Goal: Task Accomplishment & Management: Manage account settings

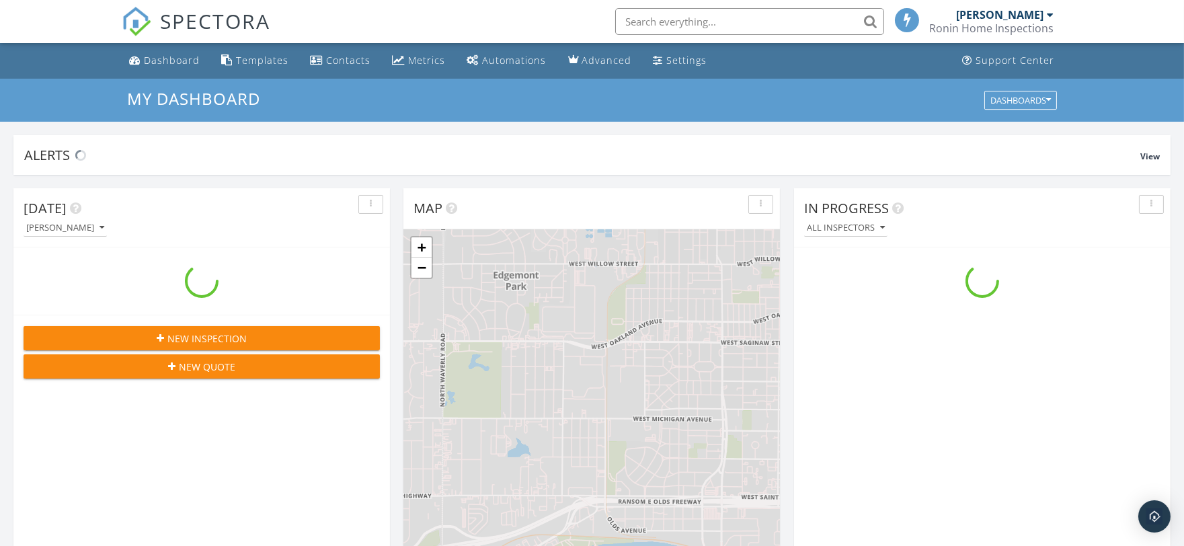
scroll to position [1248, 1208]
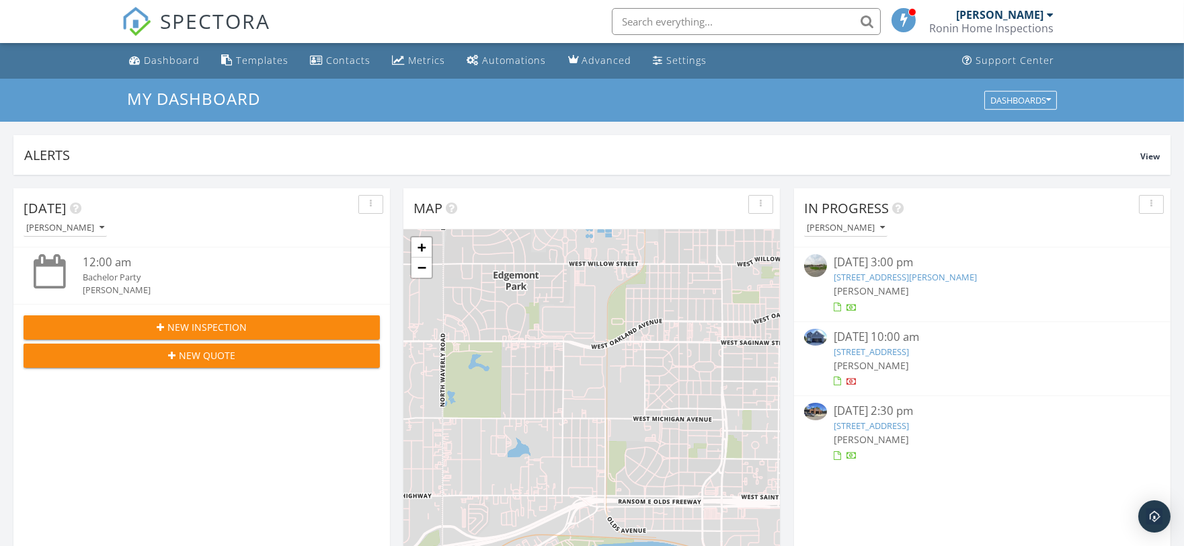
click at [946, 271] on div "5459 W Lansing Rd, Perry, MI 48872" at bounding box center [982, 277] width 297 height 13
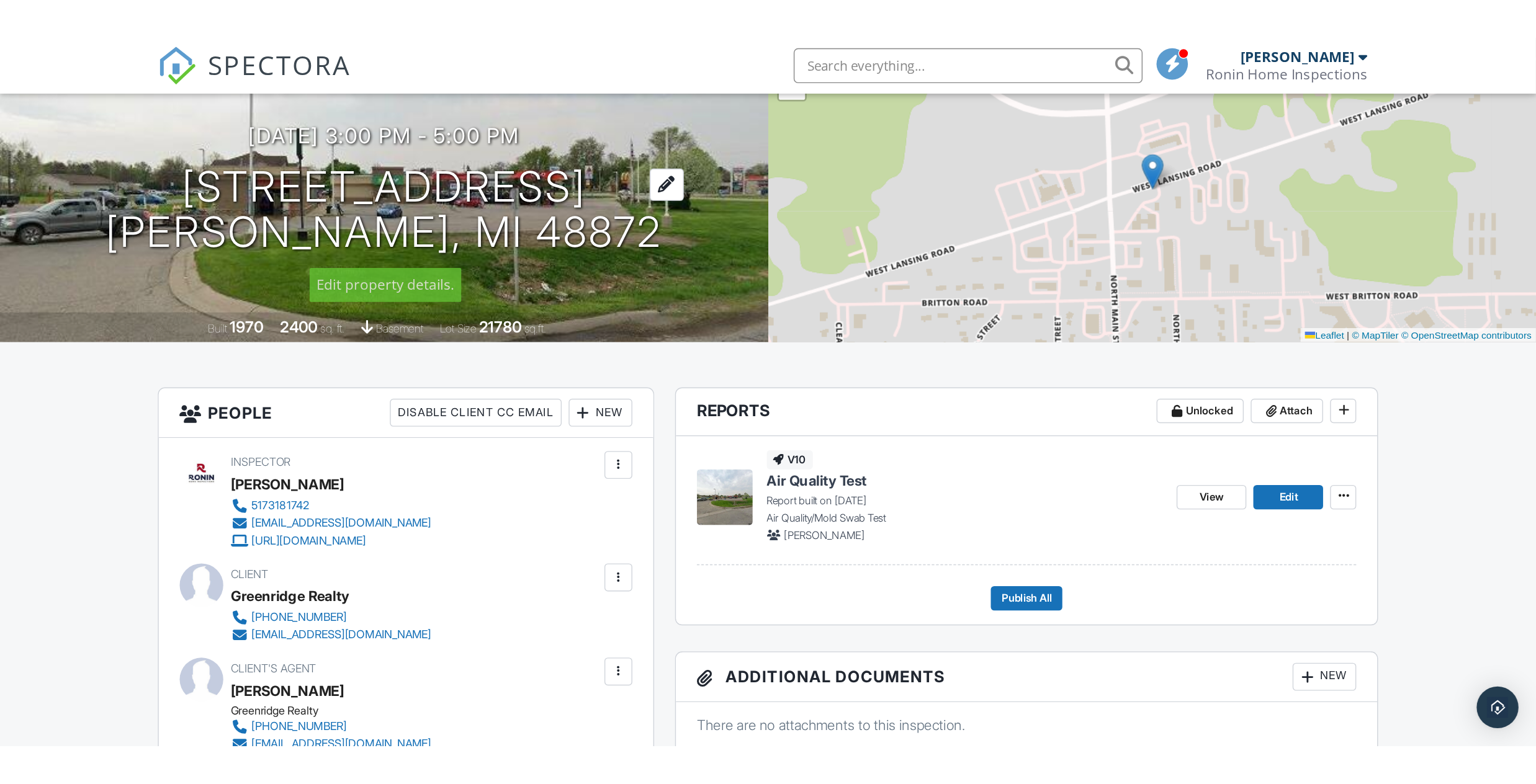
scroll to position [137, 0]
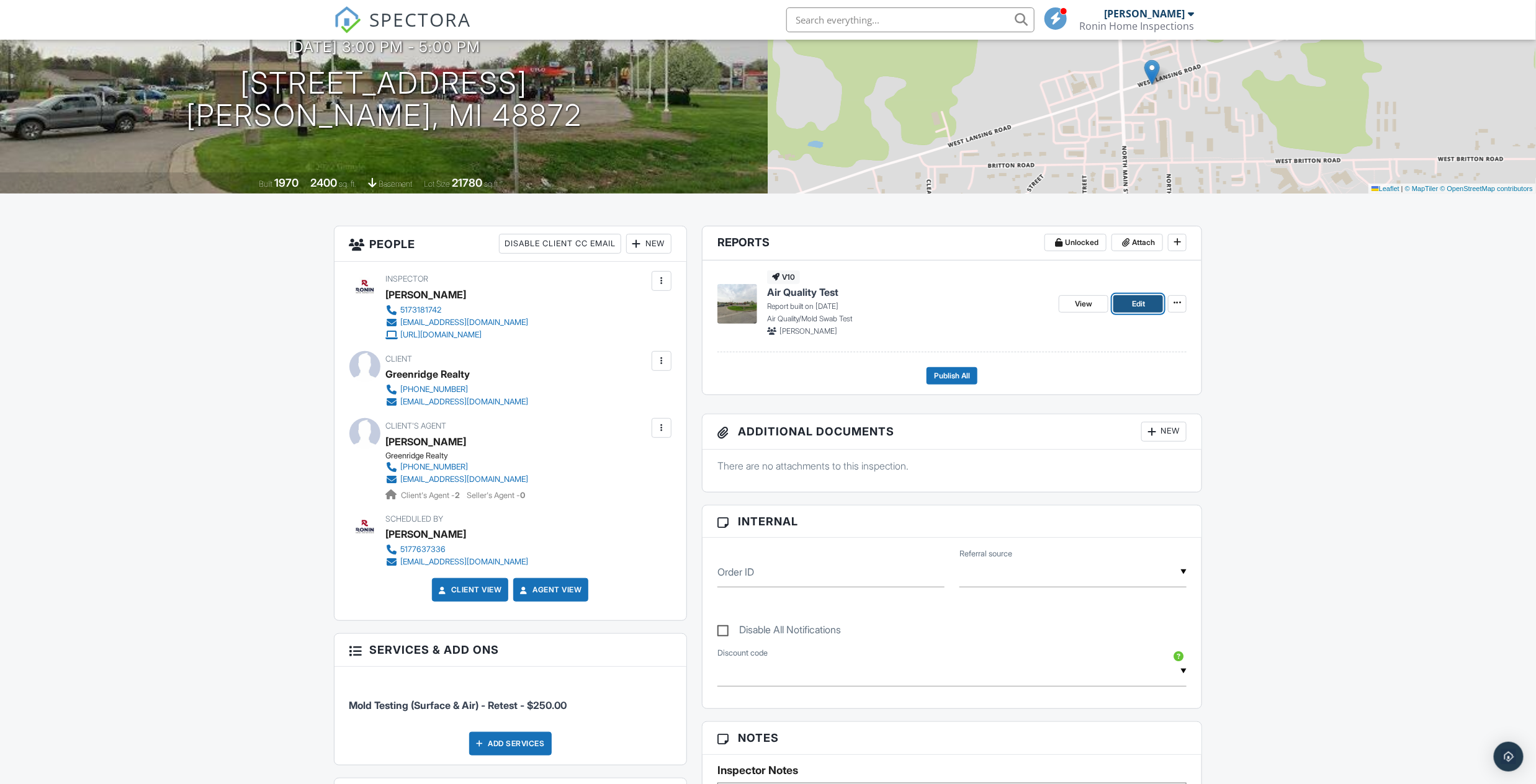
click at [1092, 304] on span "Edit" at bounding box center [1138, 303] width 13 height 12
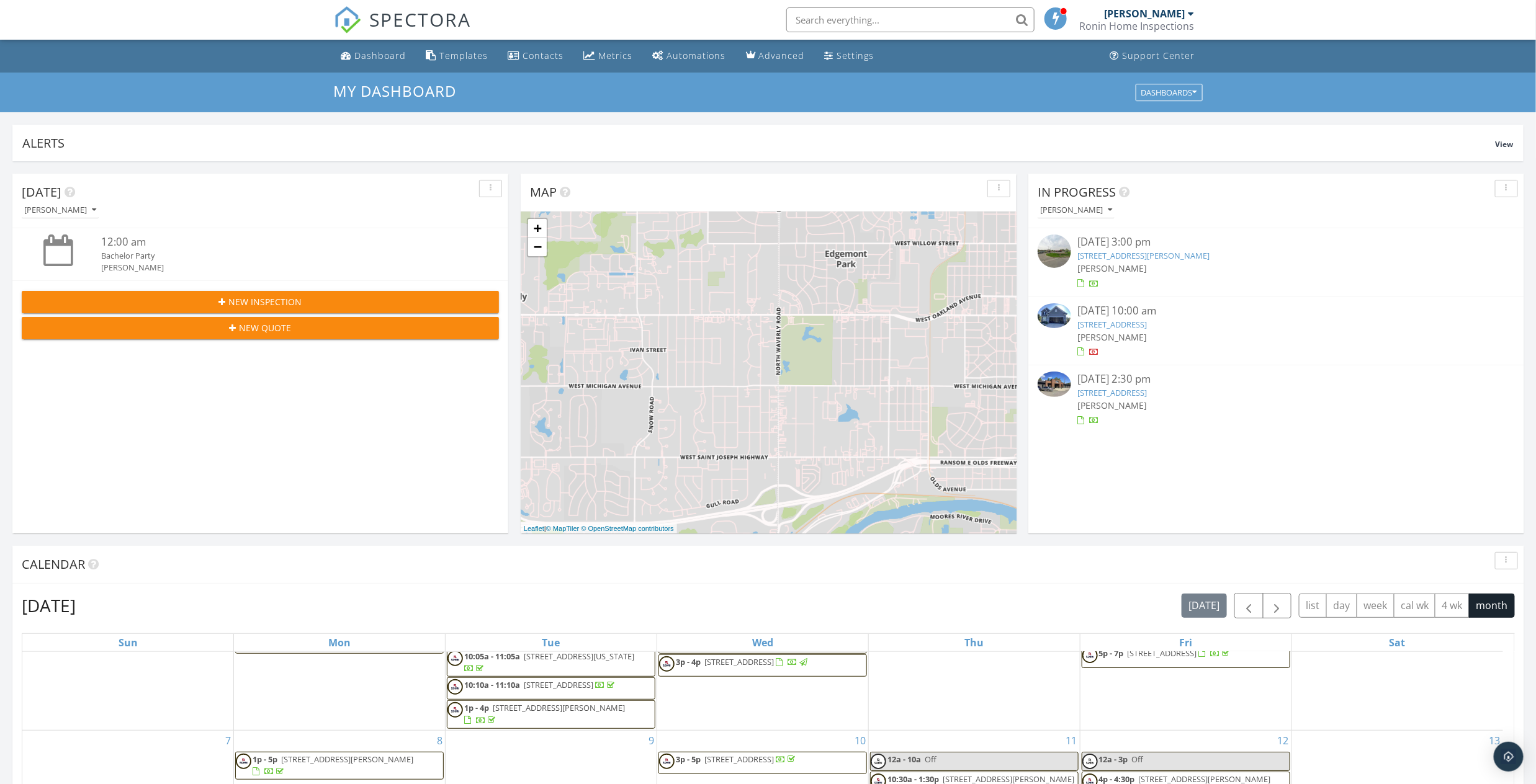
click at [1151, 259] on link "5459 W Lansing Rd, Perry, MI 48872" at bounding box center [1143, 255] width 132 height 11
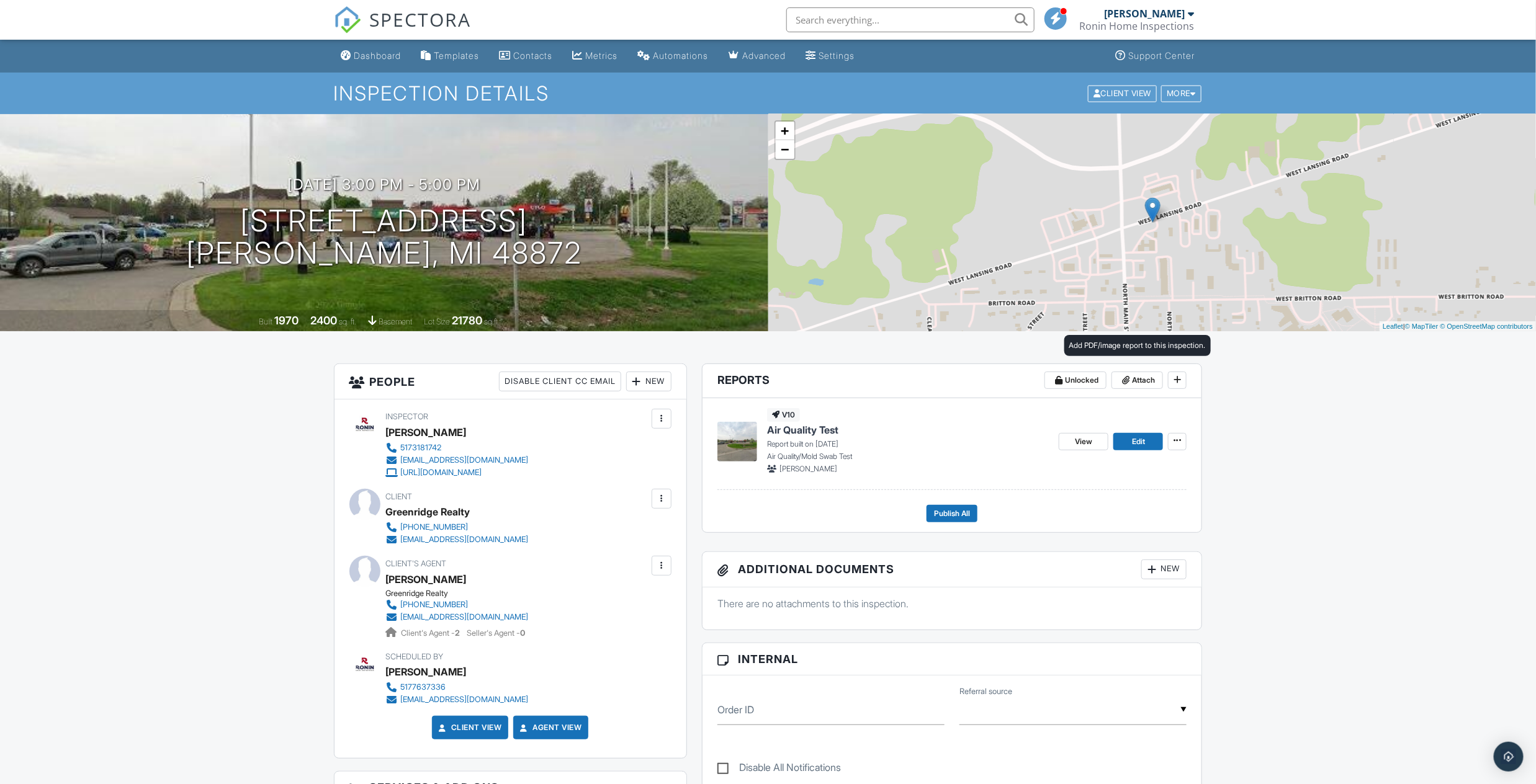
click at [1145, 389] on div "Attach" at bounding box center [1137, 381] width 52 height 18
click at [1149, 381] on span "Attach" at bounding box center [1143, 380] width 23 height 12
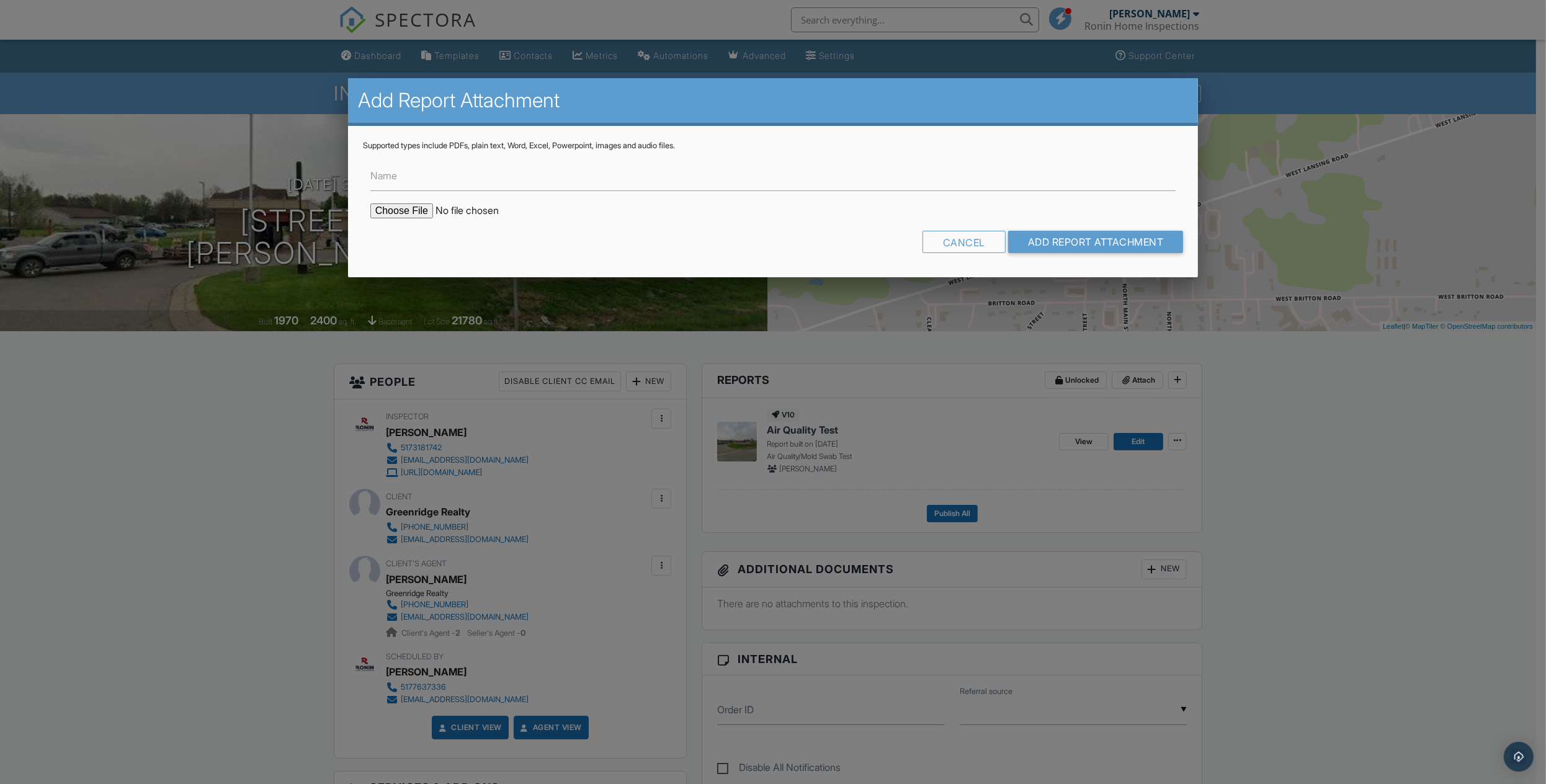
click at [401, 215] on input "file" at bounding box center [476, 211] width 211 height 15
type input "C:\fakepath\report_25047549_1.pdf"
click at [422, 186] on input "Name" at bounding box center [774, 175] width 806 height 30
type input "Air Quality Report"
click at [1108, 234] on input "Add Report Attachment" at bounding box center [1096, 242] width 175 height 22
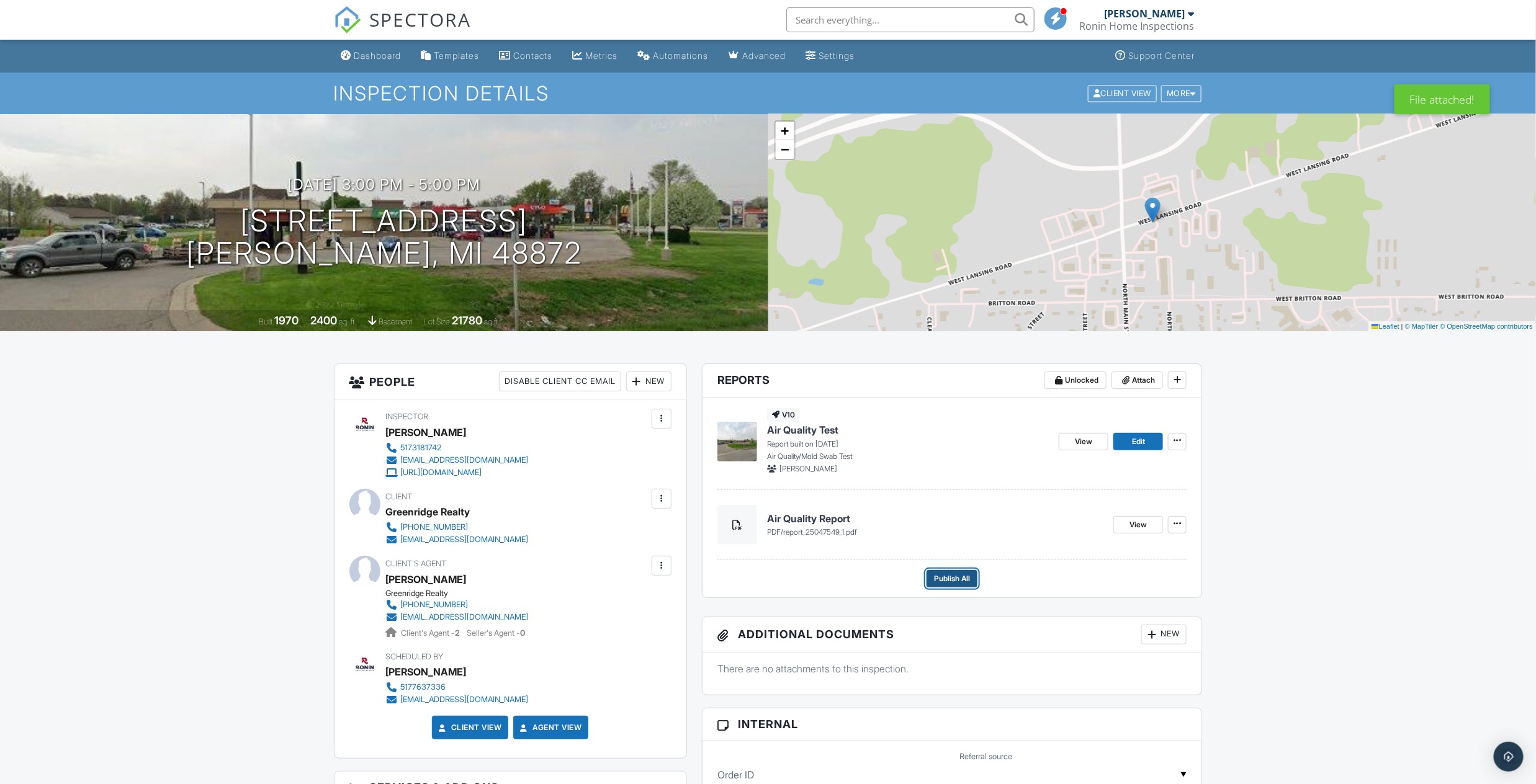
click at [945, 576] on span "Publish All" at bounding box center [951, 578] width 36 height 12
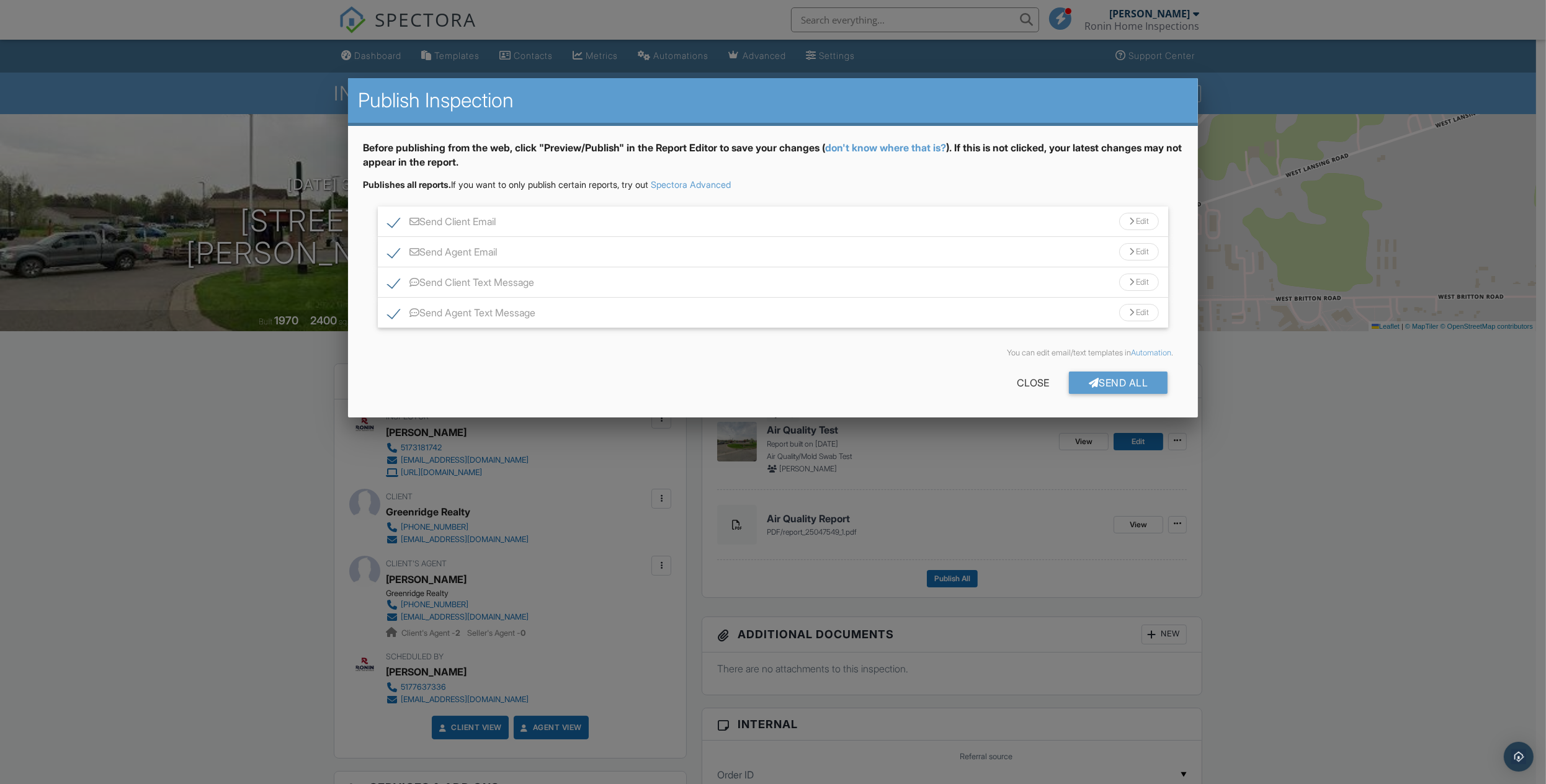
click at [789, 224] on div "Send Client Email Edit" at bounding box center [774, 221] width 791 height 30
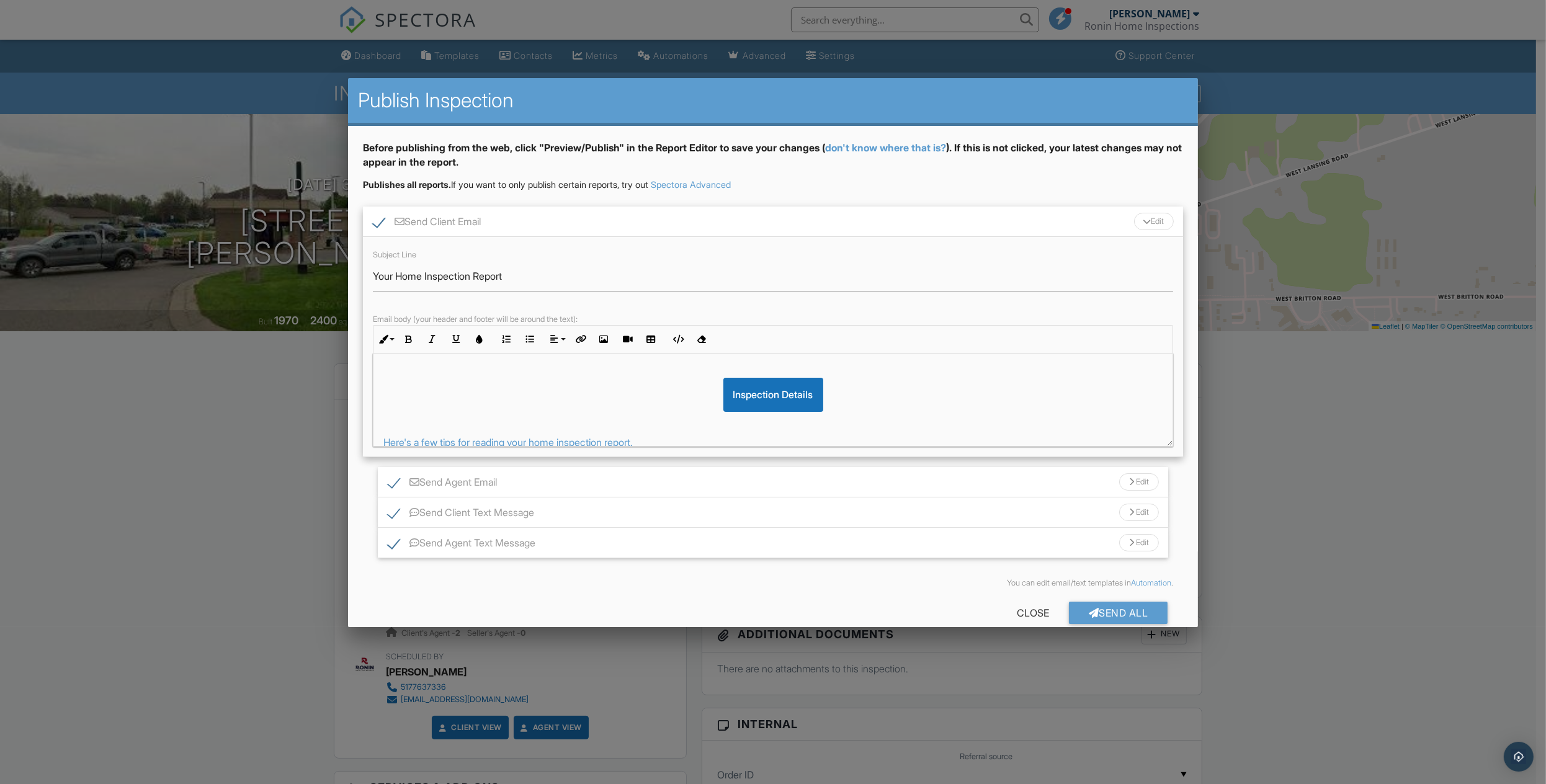
scroll to position [69, 0]
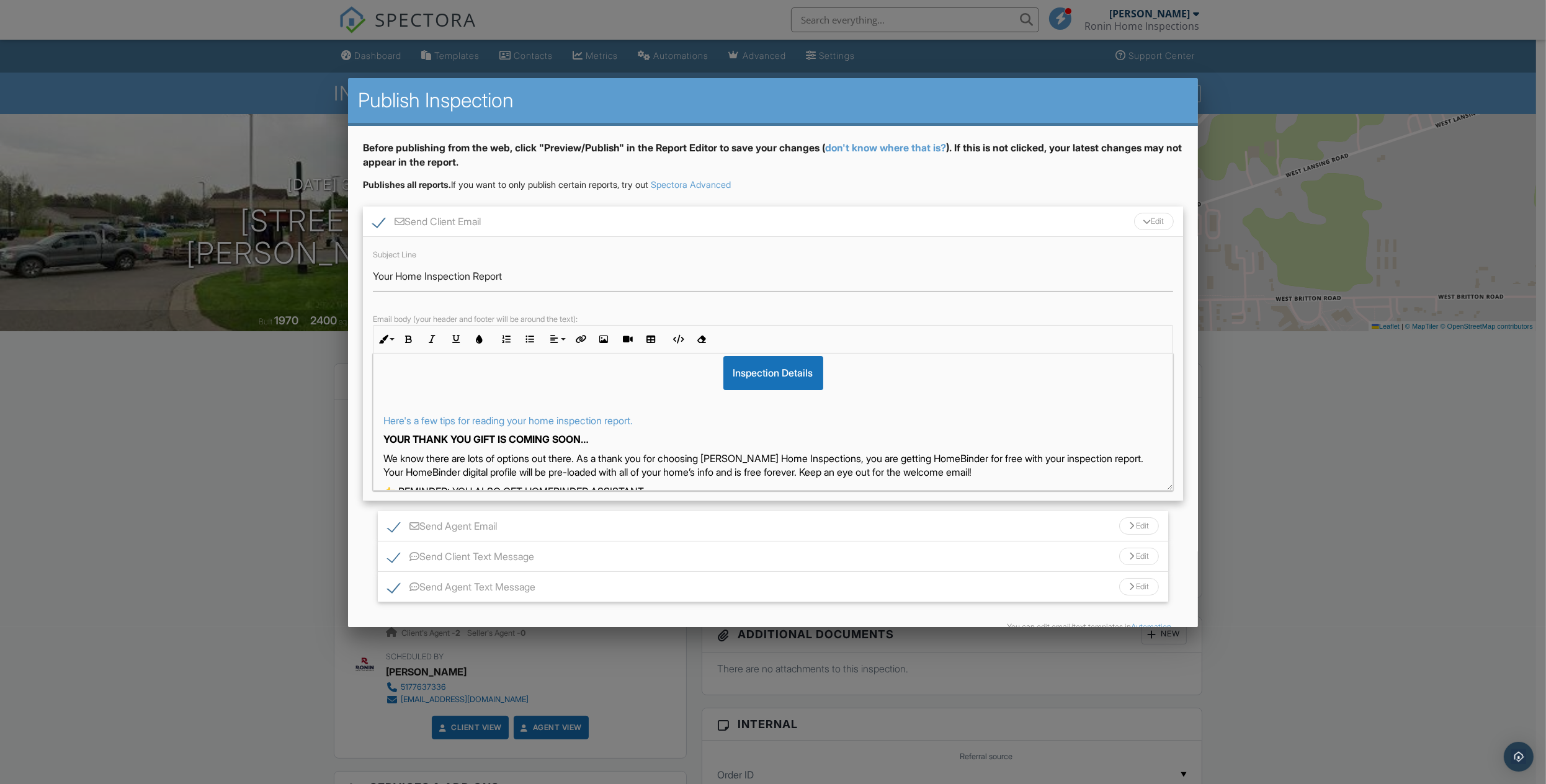
drag, startPoint x: 1159, startPoint y: 444, endPoint x: 1169, endPoint y: 506, distance: 62.8
click at [1169, 501] on div "Subject Line Your Home Inspection Report Email body (your header and footer wil…" at bounding box center [773, 369] width 821 height 265
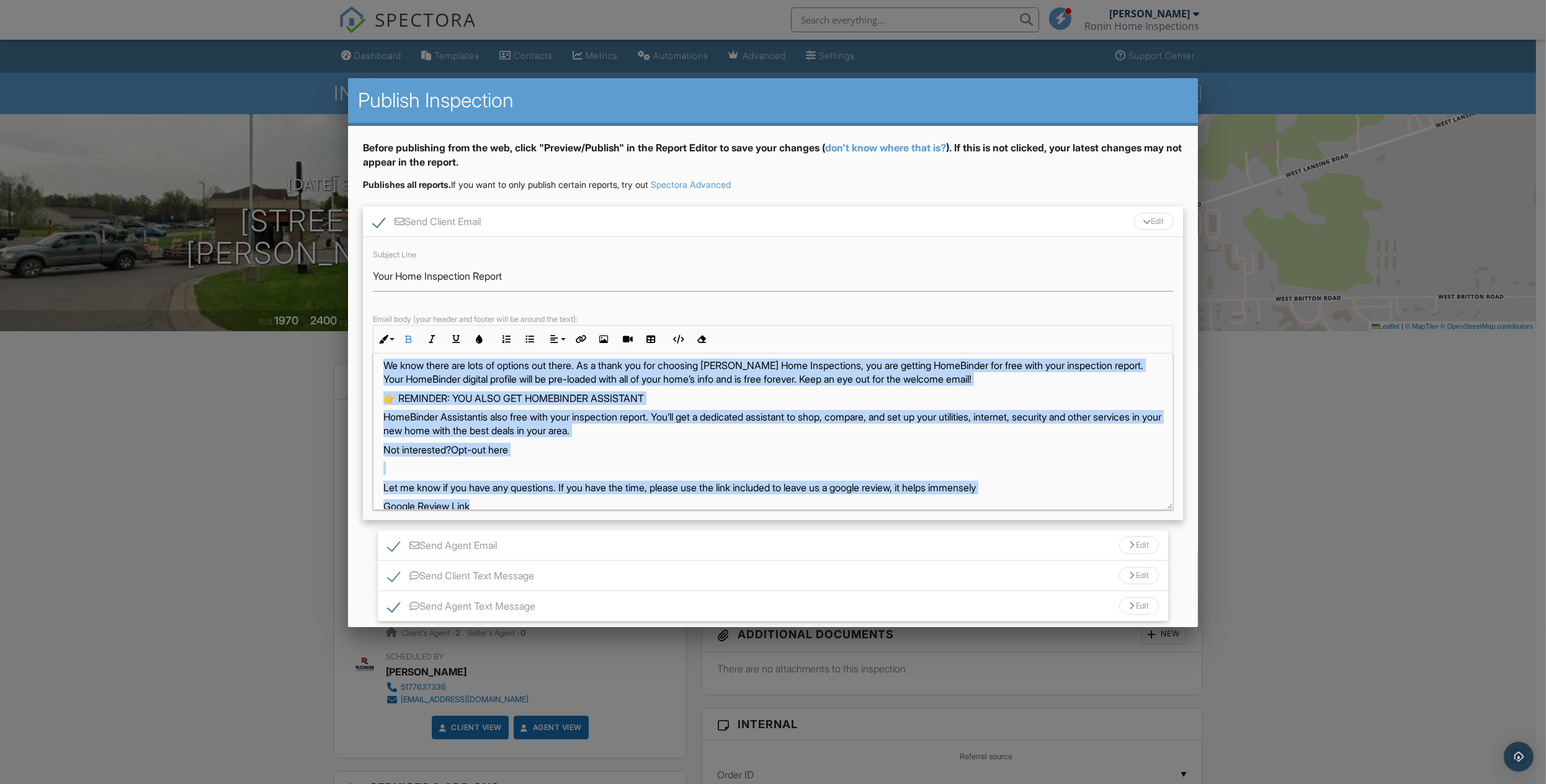
scroll to position [199, 0]
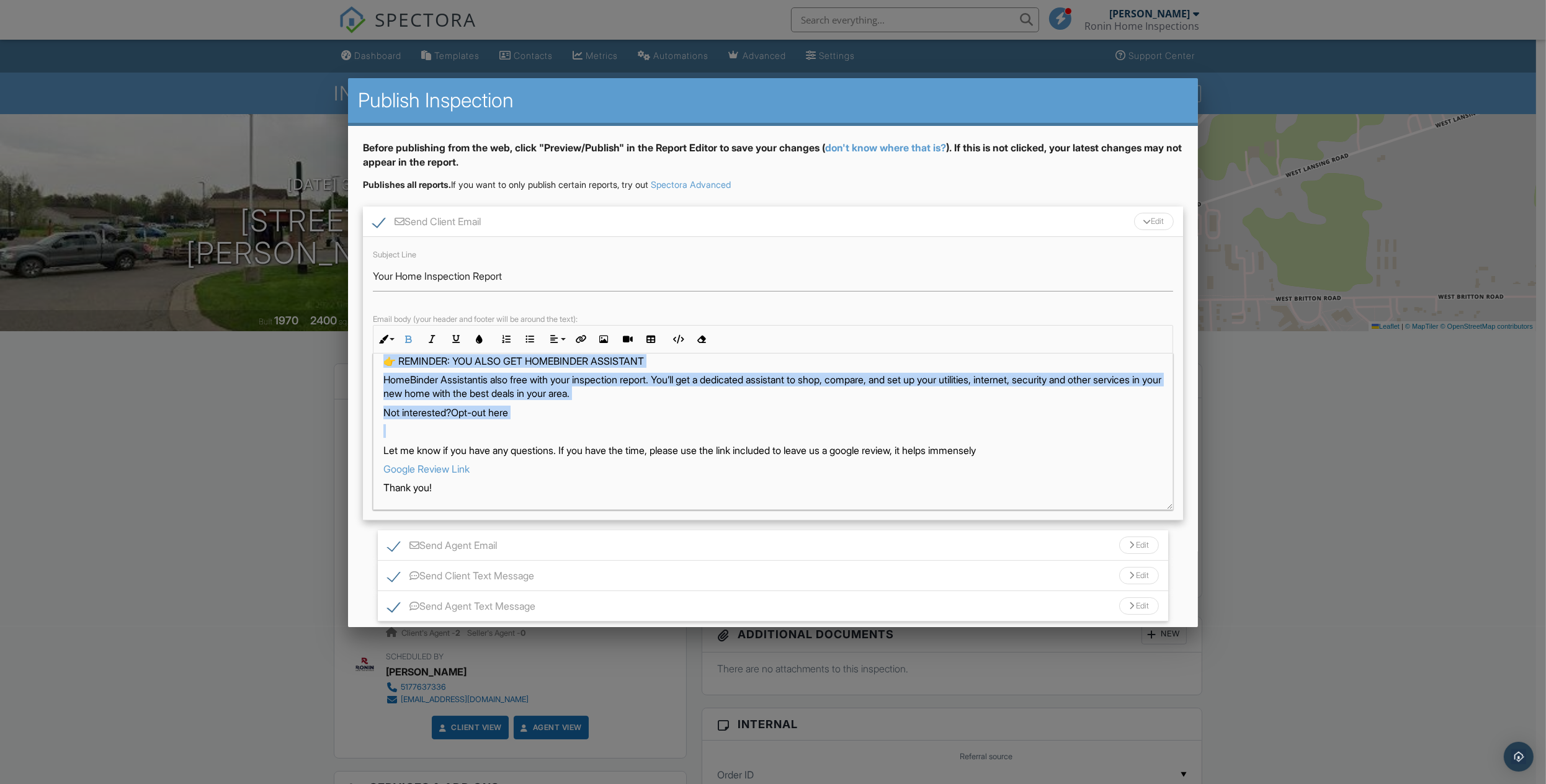
drag, startPoint x: 384, startPoint y: 434, endPoint x: 608, endPoint y: 432, distance: 224.0
click at [608, 432] on div "Hi Greenridge Realty, Your inspection report is ready! View it here: Inspection…" at bounding box center [773, 331] width 800 height 355
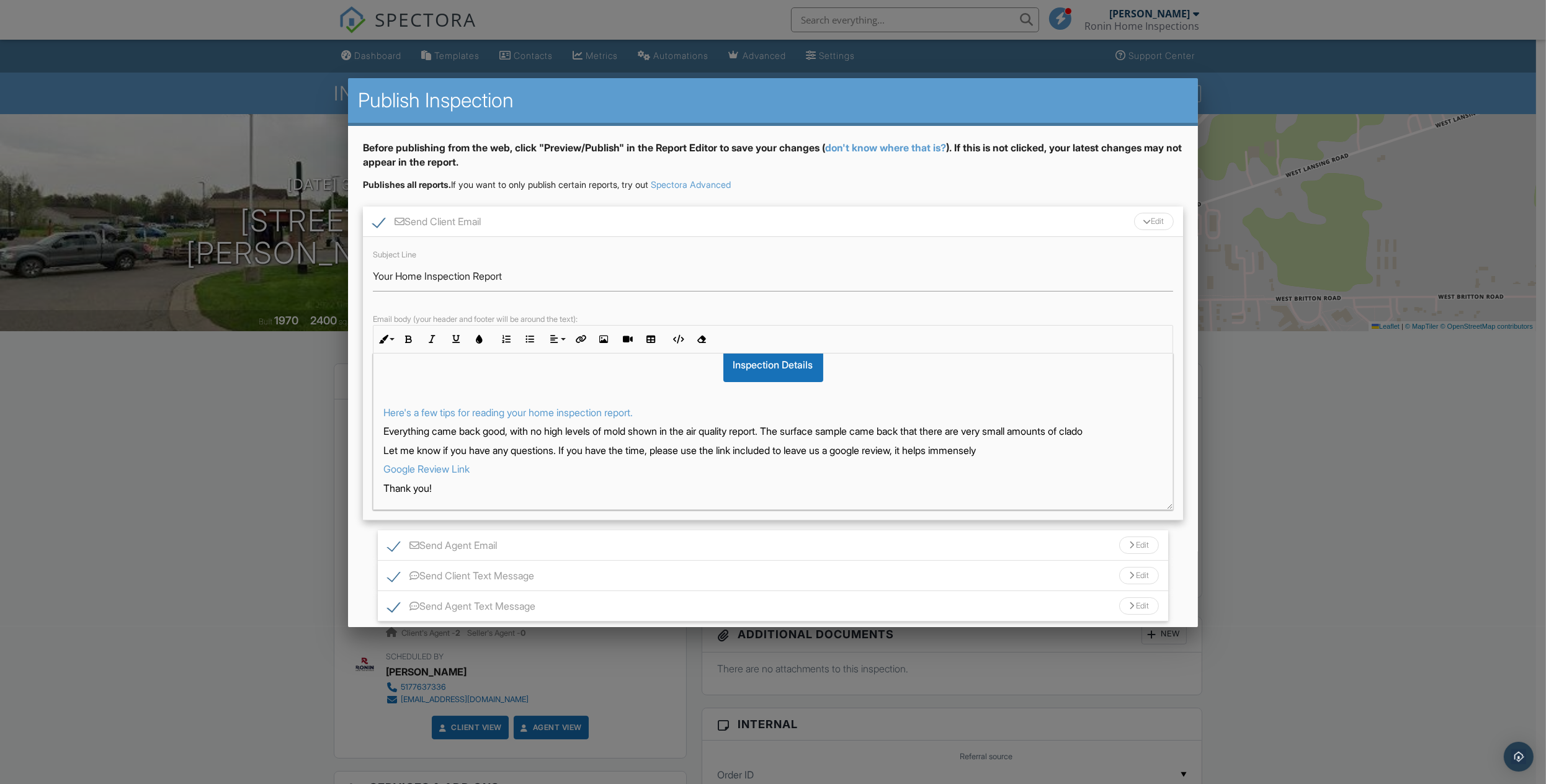
scroll to position [90, 0]
drag, startPoint x: 486, startPoint y: 438, endPoint x: 463, endPoint y: 434, distance: 23.3
click at [454, 431] on div "Hi Greenridge Realty, Your inspection report is ready! View it here: Inspection…" at bounding box center [773, 392] width 800 height 233
click at [463, 434] on p "Everything came back good, with no high levels of mold shown in the air quality…" at bounding box center [773, 430] width 779 height 14
drag, startPoint x: 479, startPoint y: 434, endPoint x: 450, endPoint y: 430, distance: 29.3
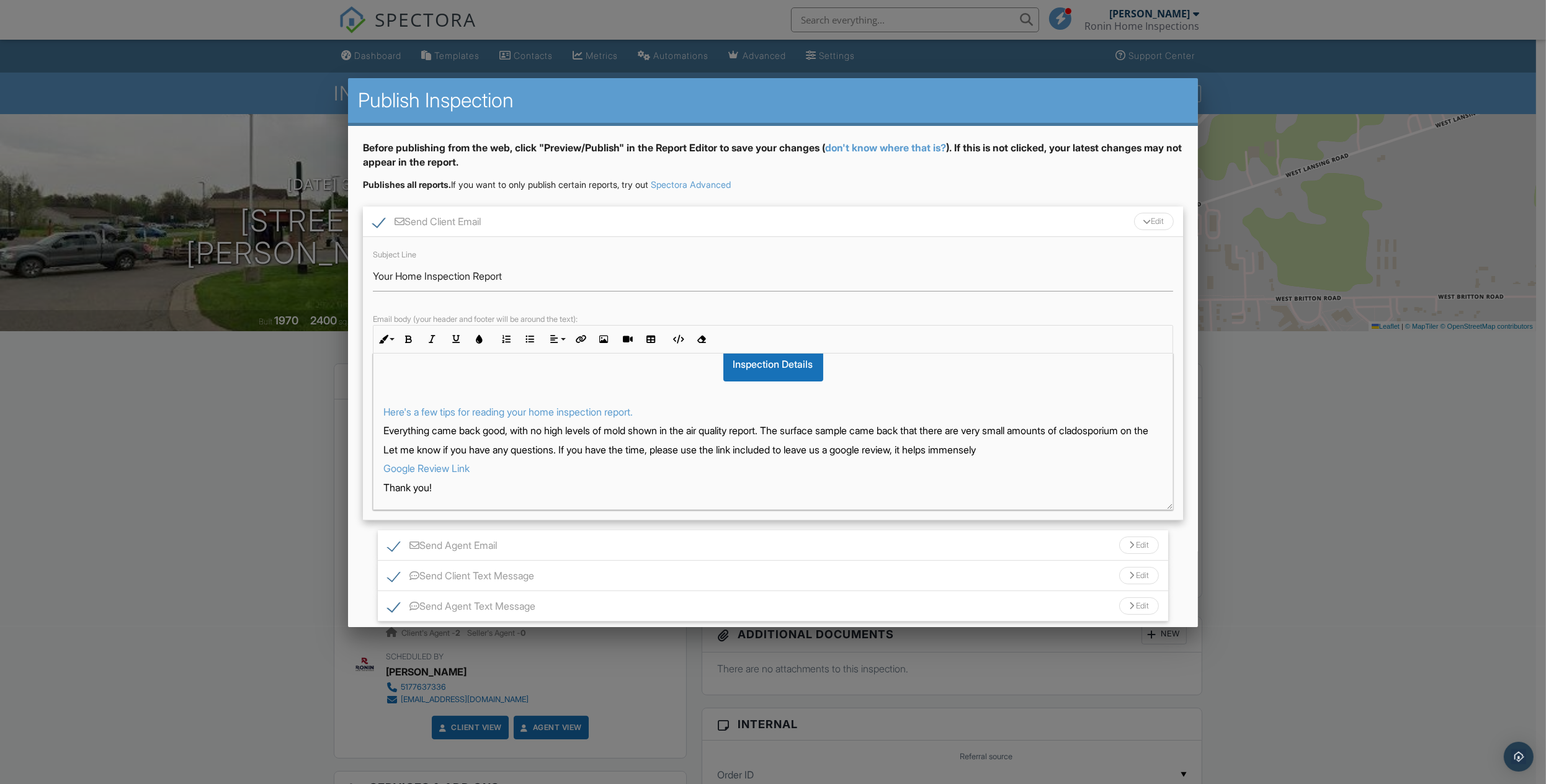
click at [450, 430] on p "Everything came back good, with no high levels of mold shown in the air quality…" at bounding box center [773, 430] width 779 height 14
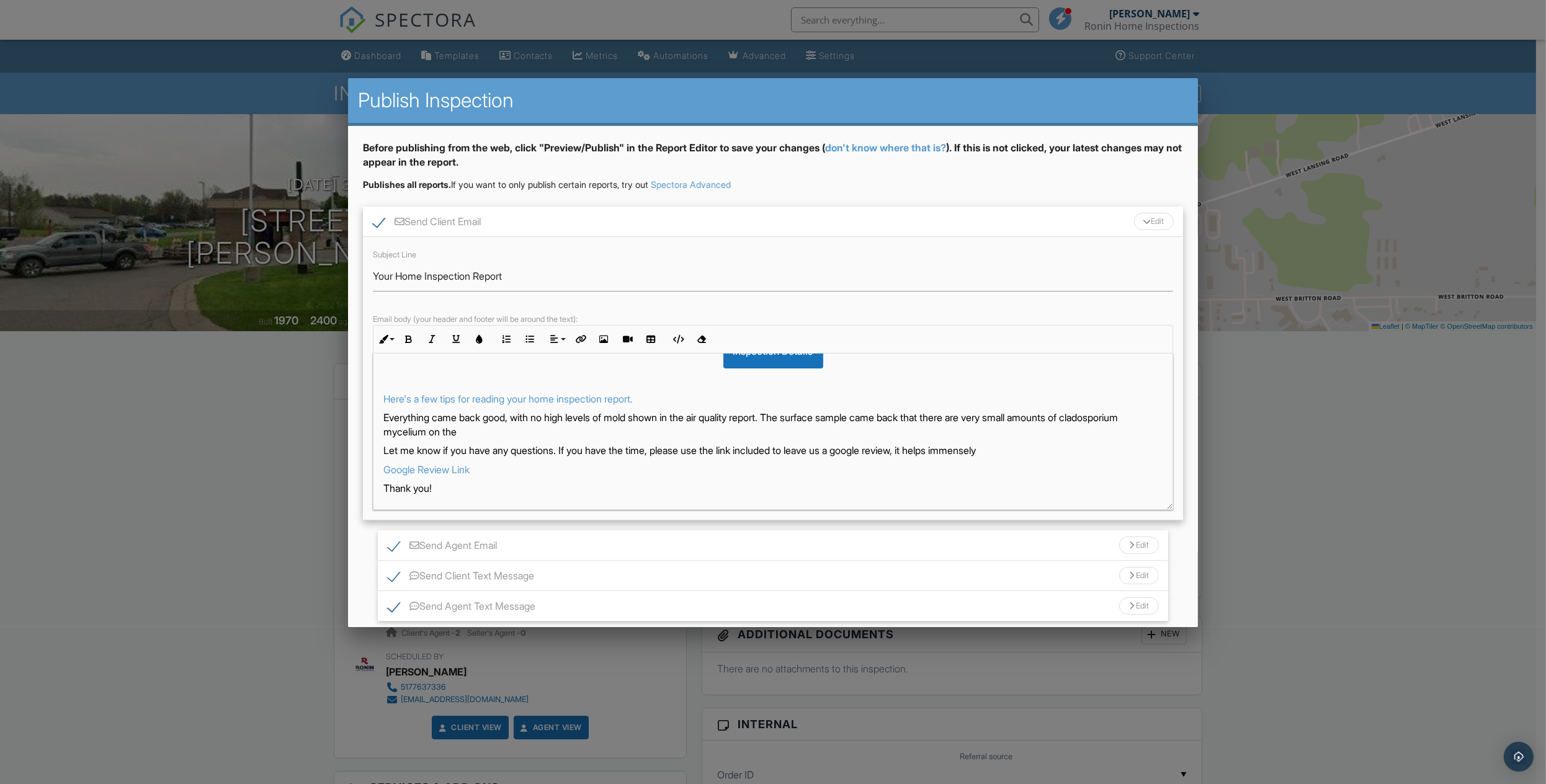
click at [791, 416] on p "Everything came back good, with no high levels of mold shown in the air quality…" at bounding box center [773, 424] width 779 height 28
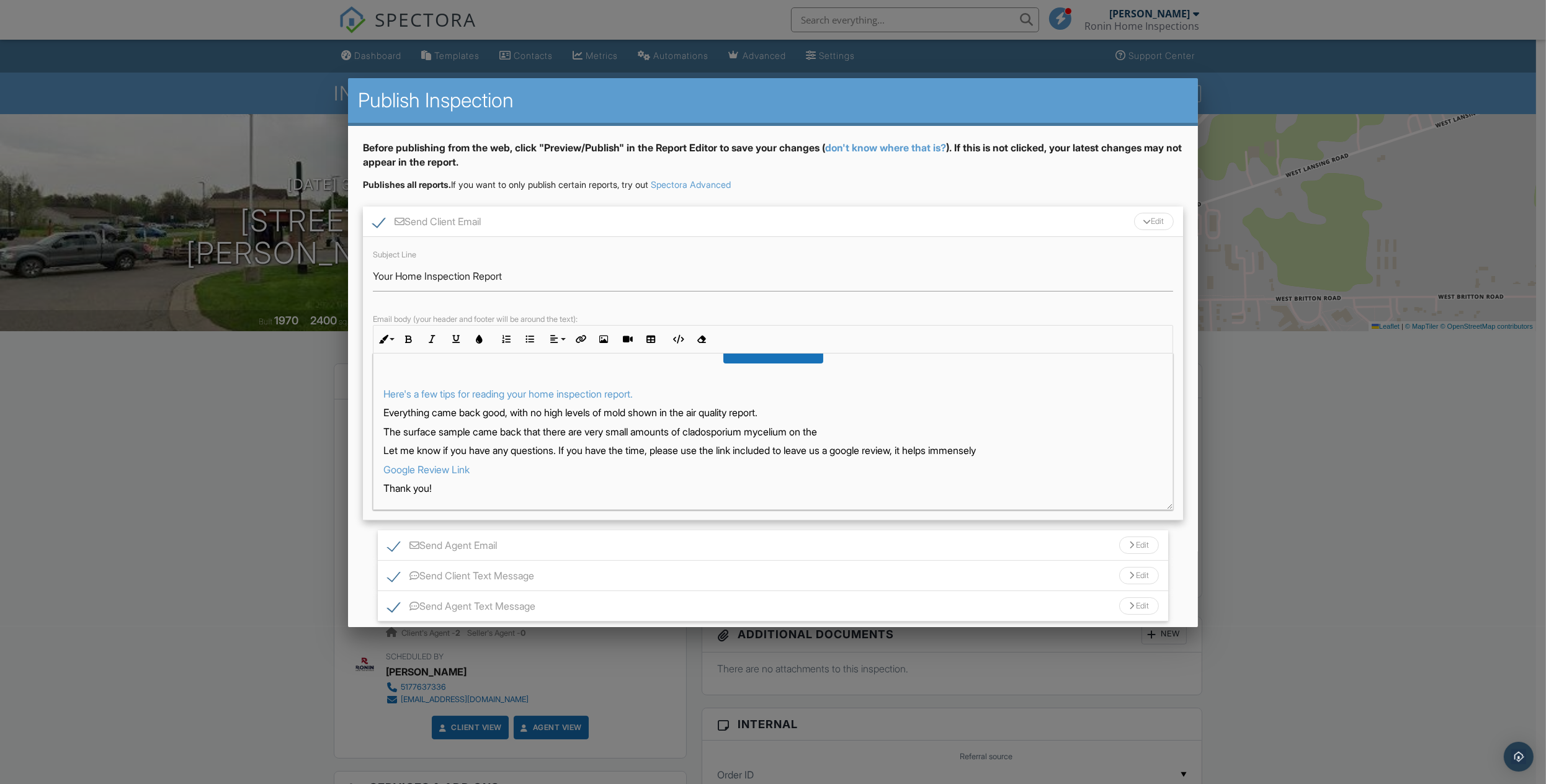
click at [842, 434] on p "The surface sample came back that there are very small amounts of cladosporium …" at bounding box center [773, 432] width 779 height 14
click at [851, 434] on p "The surface sample came back that there are very small amounts of Cladosporium …" at bounding box center [773, 432] width 779 height 14
click at [619, 429] on p "The surface sample came back that there are very small amounts of Cladosporium …" at bounding box center [773, 432] width 779 height 14
click at [915, 438] on div "Hi Greenridge Realty, Your inspection report is ready! View it here: Inspection…" at bounding box center [773, 384] width 800 height 252
drag, startPoint x: 884, startPoint y: 433, endPoint x: 840, endPoint y: 434, distance: 44.0
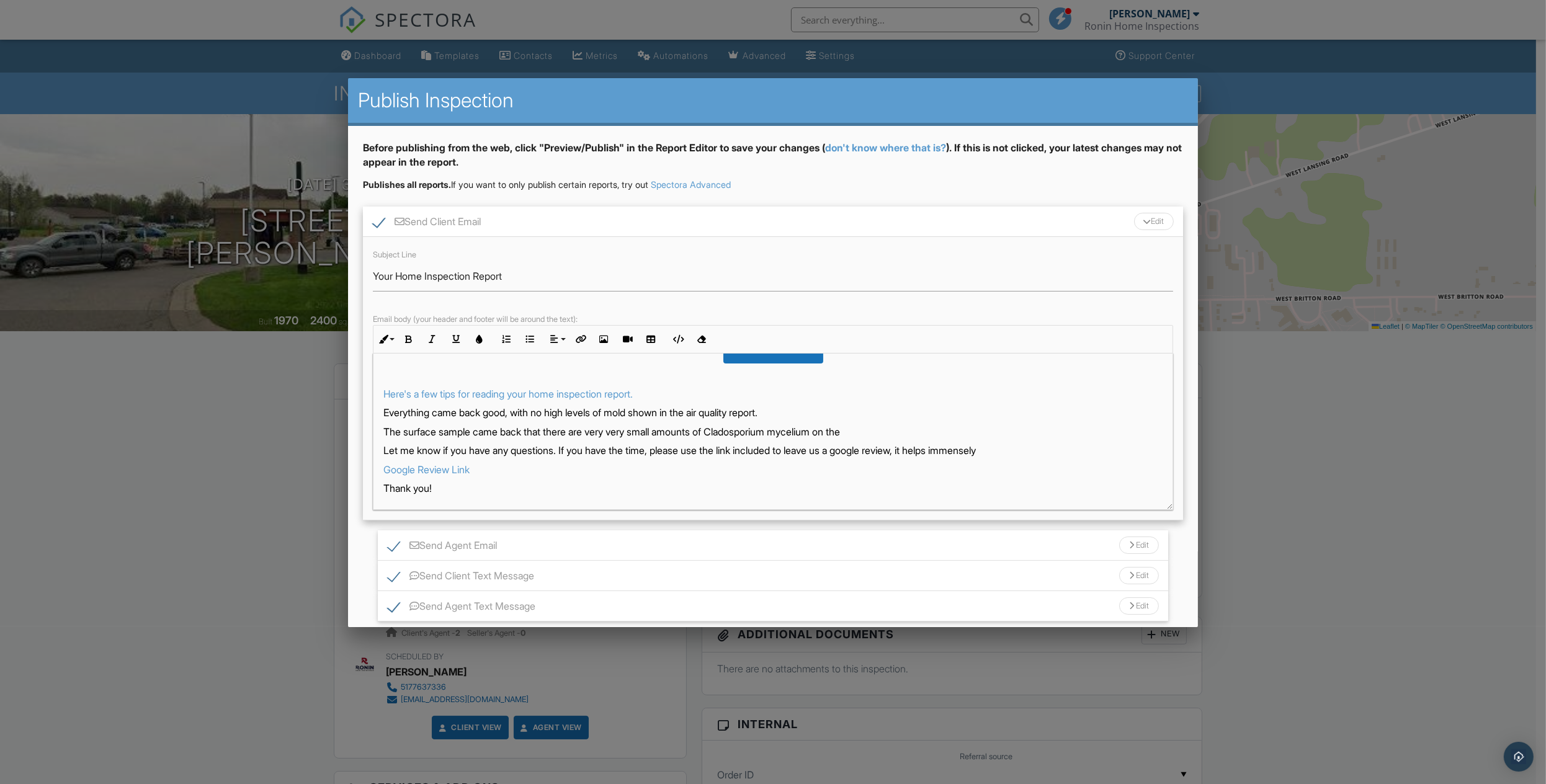
click at [840, 434] on p "The surface sample came back that there are very very small amounts of Cladospo…" at bounding box center [773, 432] width 779 height 14
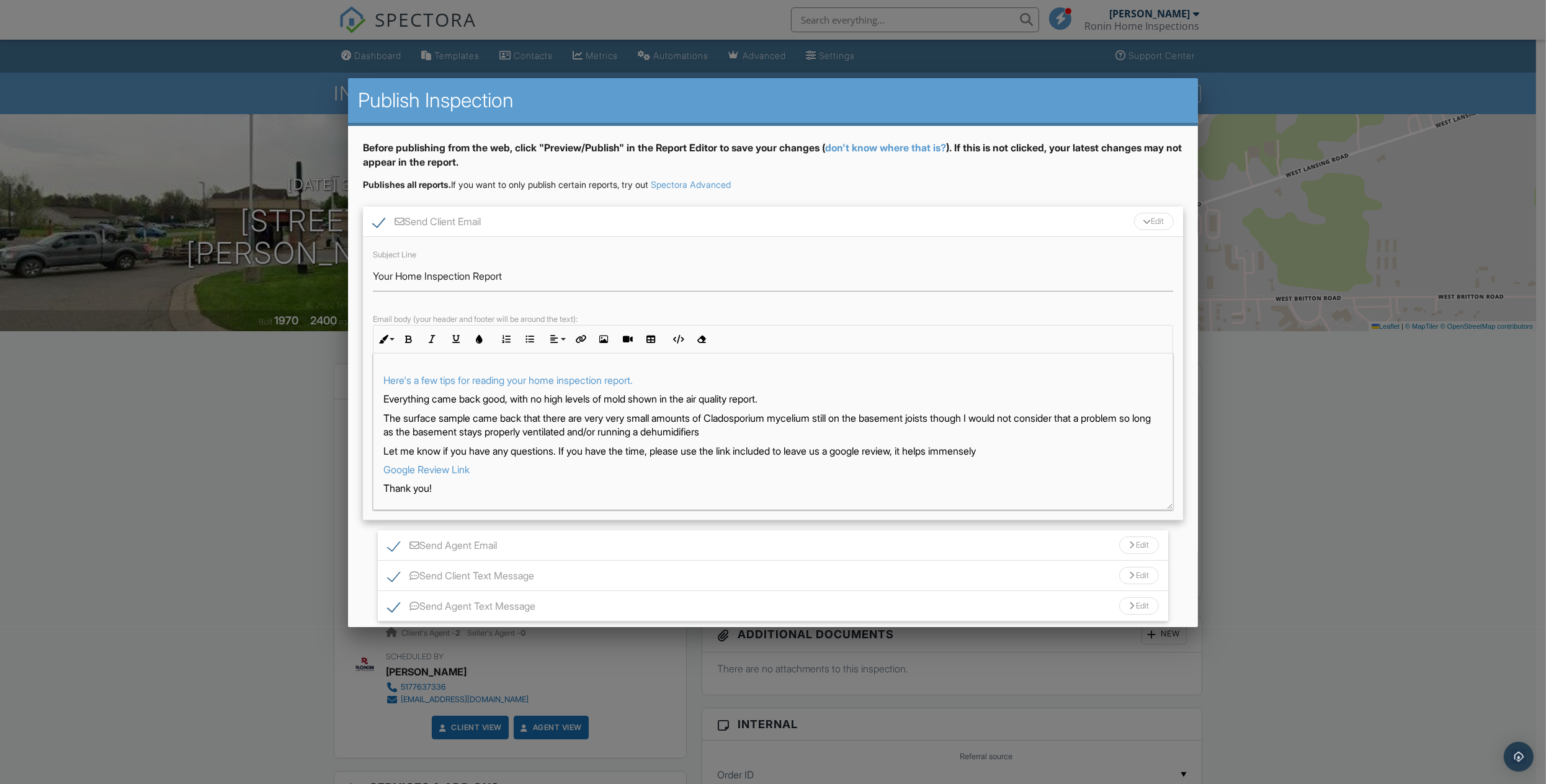
click at [743, 436] on p "The surface sample came back that there are very very small amounts of Cladospo…" at bounding box center [773, 425] width 779 height 28
click at [799, 441] on div "Hi Greenridge Realty, Your inspection report is ready! View it here: Inspection…" at bounding box center [773, 377] width 800 height 267
click at [792, 442] on div "Hi Greenridge Realty, Your inspection report is ready! View it here: Inspection…" at bounding box center [773, 377] width 800 height 267
click at [794, 436] on p "The surface sample came back that there are very very small amounts of Cladospo…" at bounding box center [773, 425] width 779 height 28
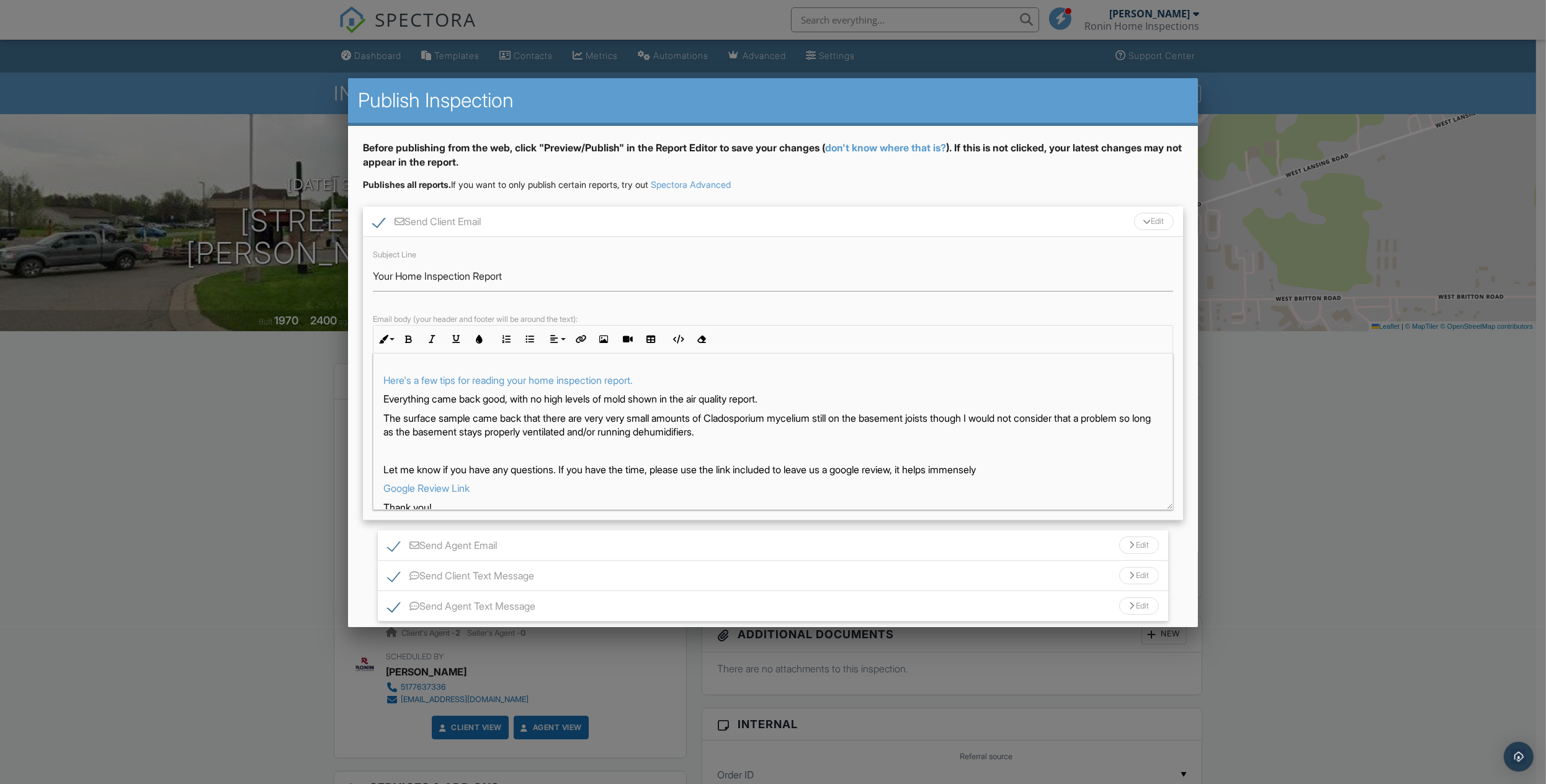
scroll to position [128, 0]
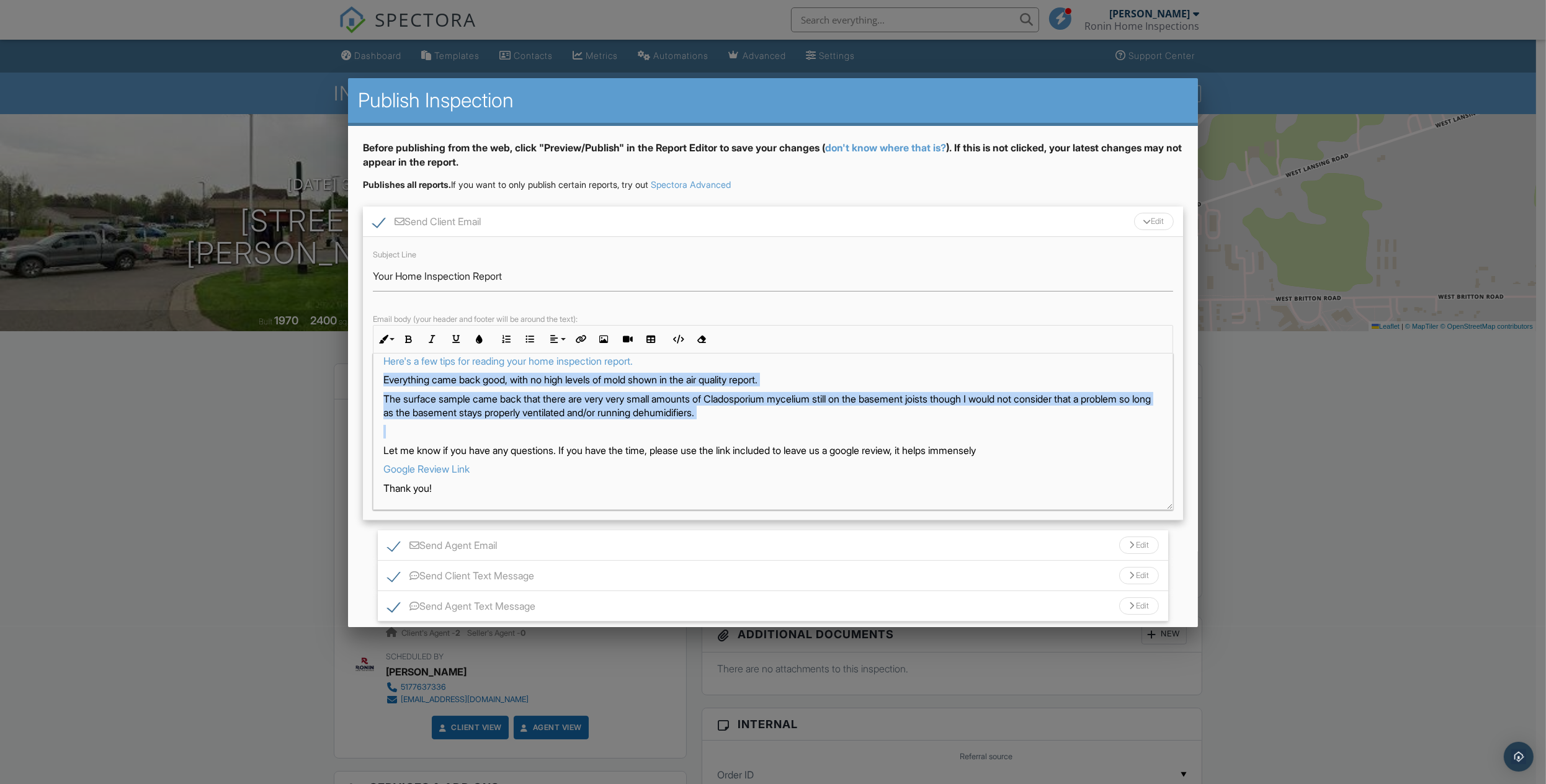
drag, startPoint x: 810, startPoint y: 422, endPoint x: 379, endPoint y: 386, distance: 432.5
click at [379, 386] on div "Hi Greenridge Realty, Your inspection report is ready! View it here: Inspection…" at bounding box center [773, 367] width 800 height 285
copy div "Everything came back good, with no high levels of mold shown in the air quality…"
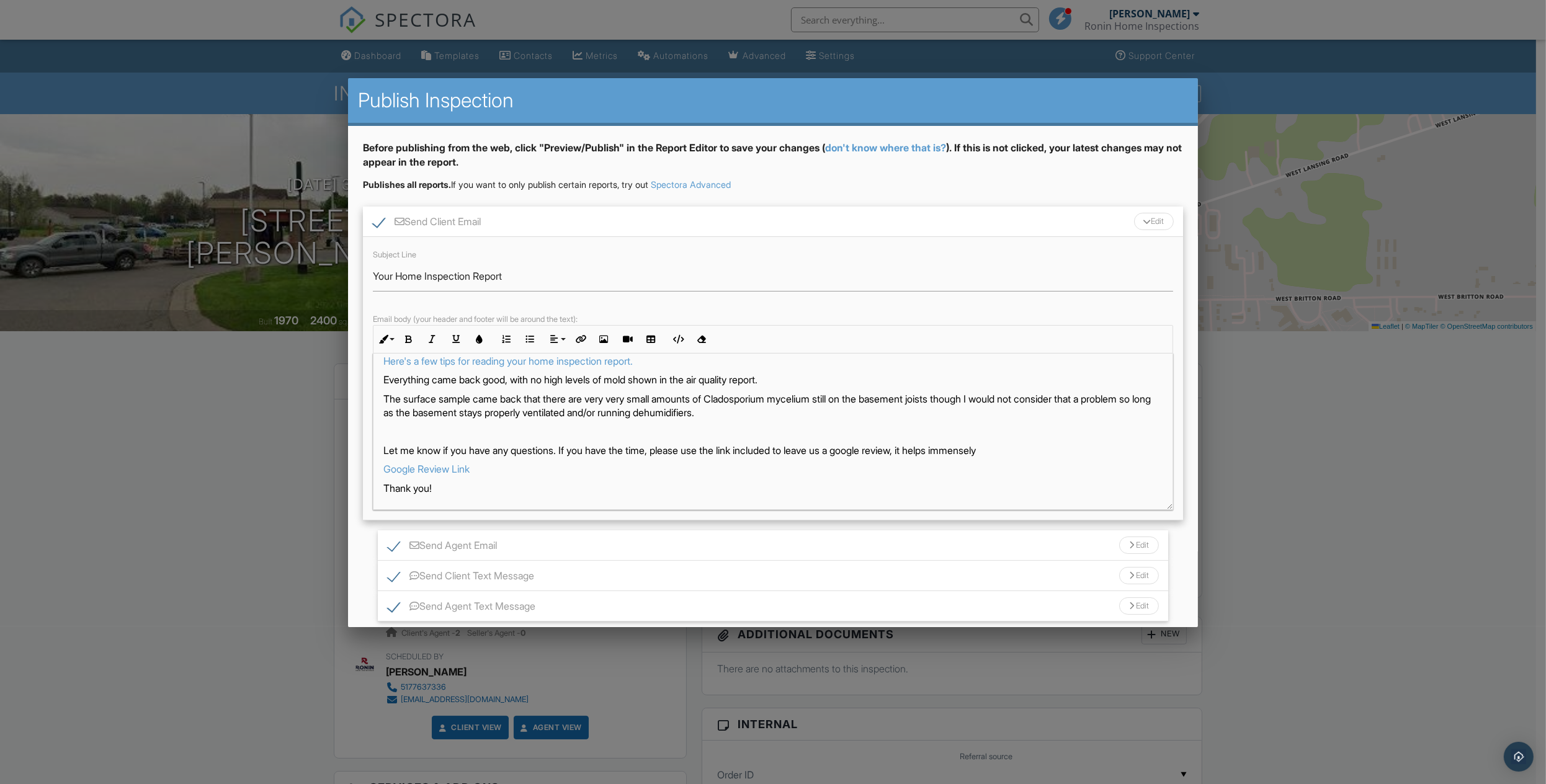
click at [1082, 231] on div "Send Client Email Edit" at bounding box center [773, 221] width 821 height 30
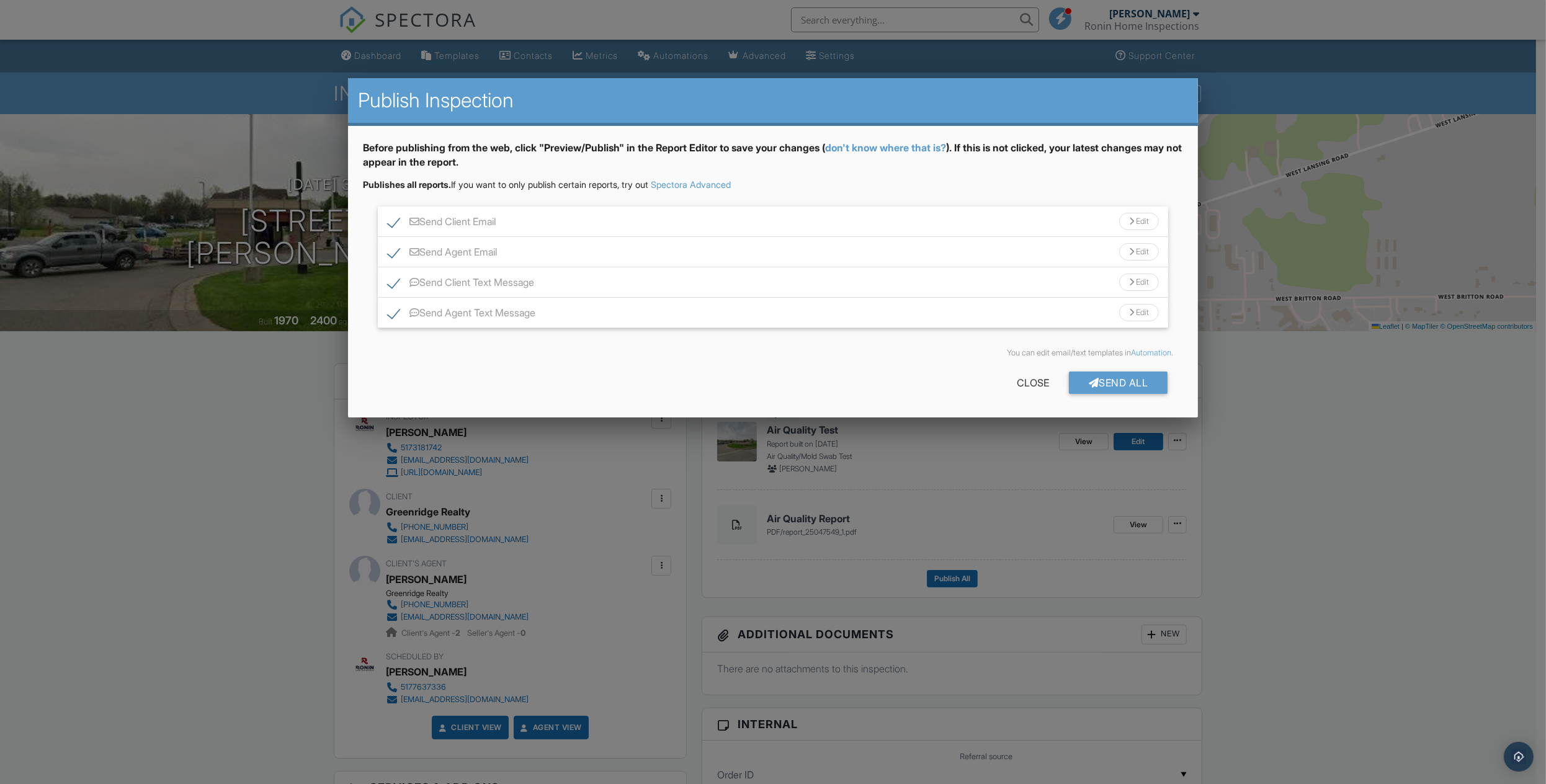
click at [778, 242] on div "Send Agent Email Edit" at bounding box center [774, 252] width 791 height 30
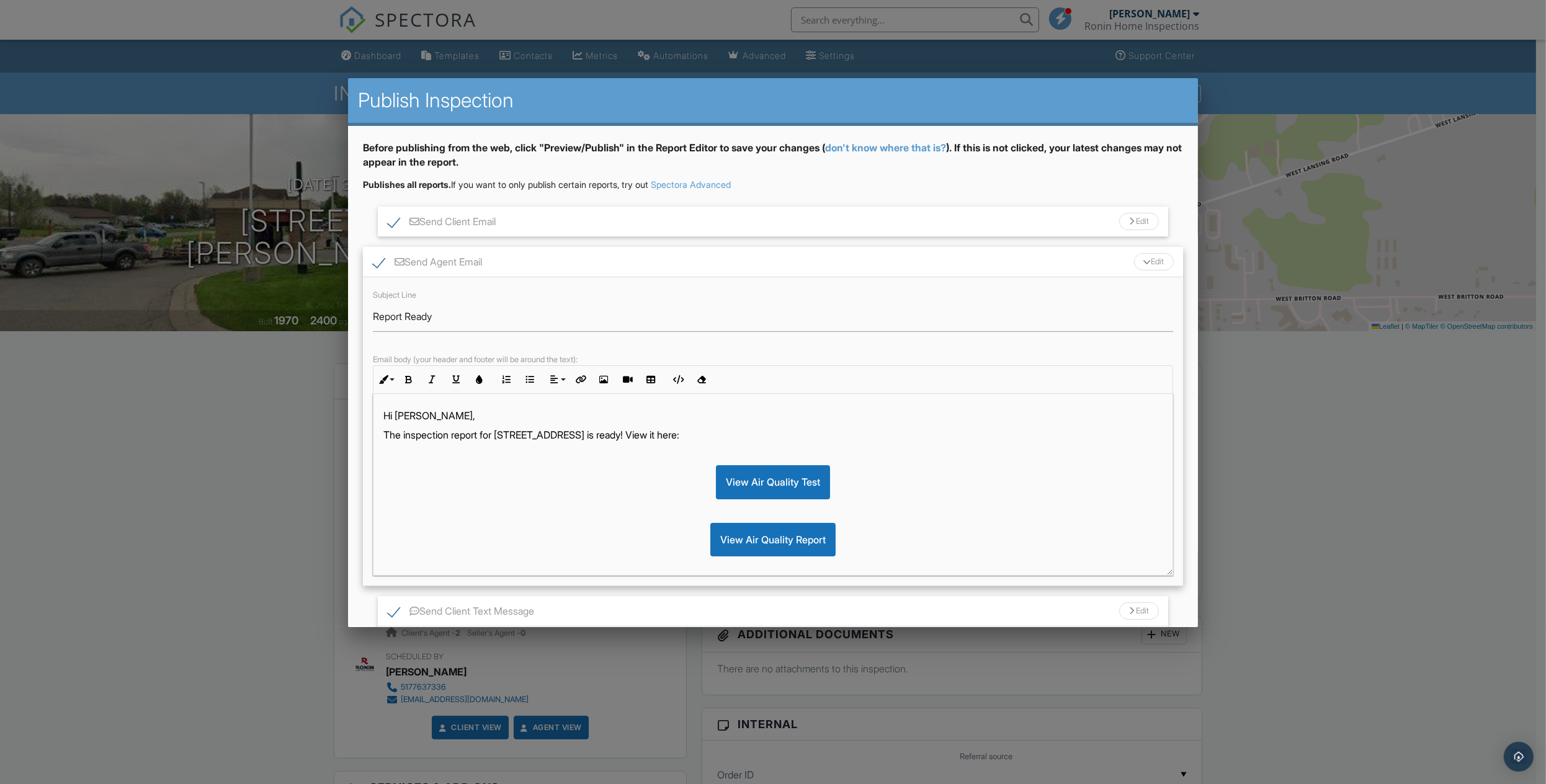
drag, startPoint x: 1157, startPoint y: 482, endPoint x: 1164, endPoint y: 585, distance: 103.2
click at [1165, 585] on div "Subject Line Report Ready Email body (your header and footer will be around the…" at bounding box center [773, 432] width 821 height 309
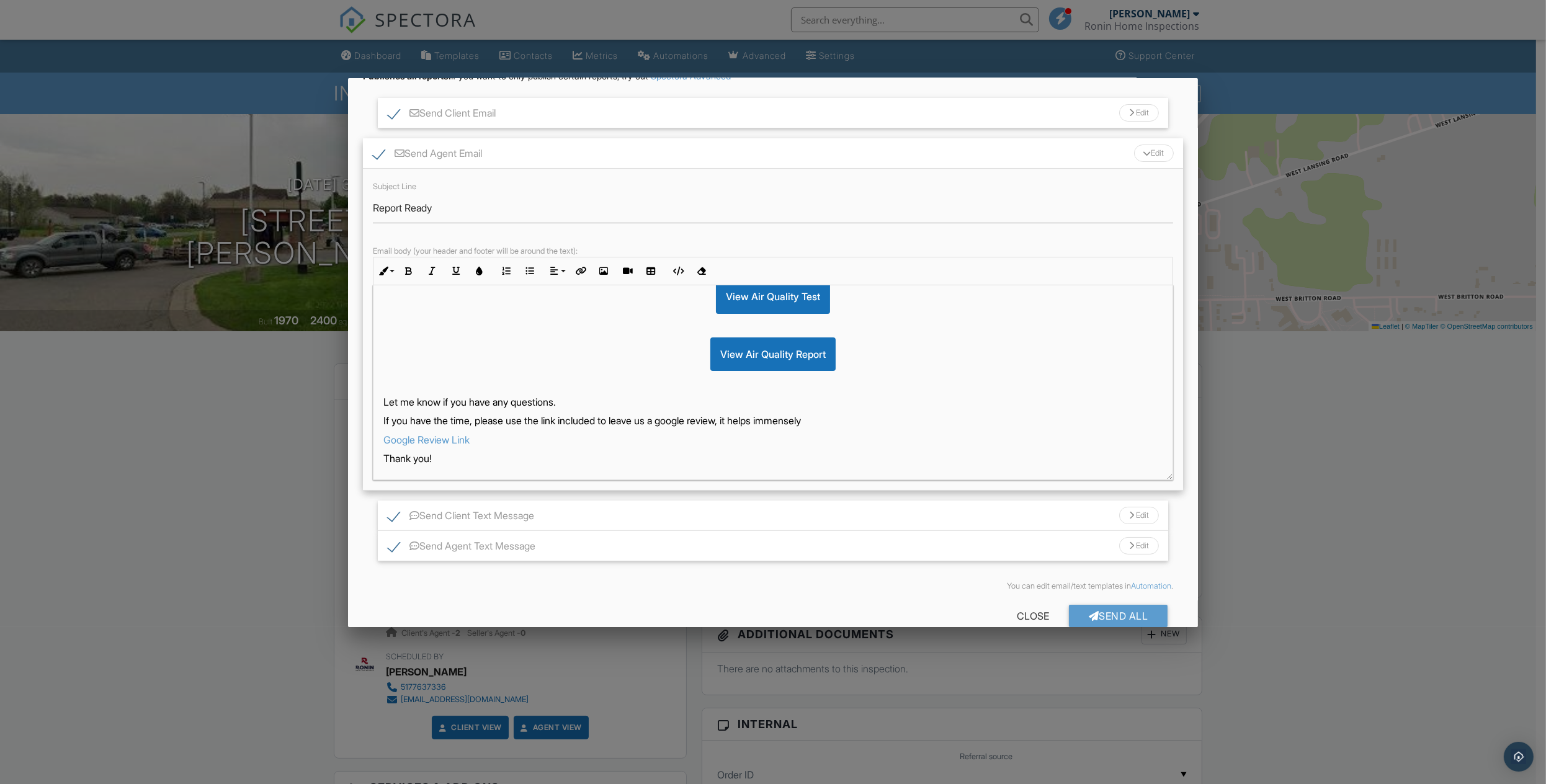
scroll to position [132, 0]
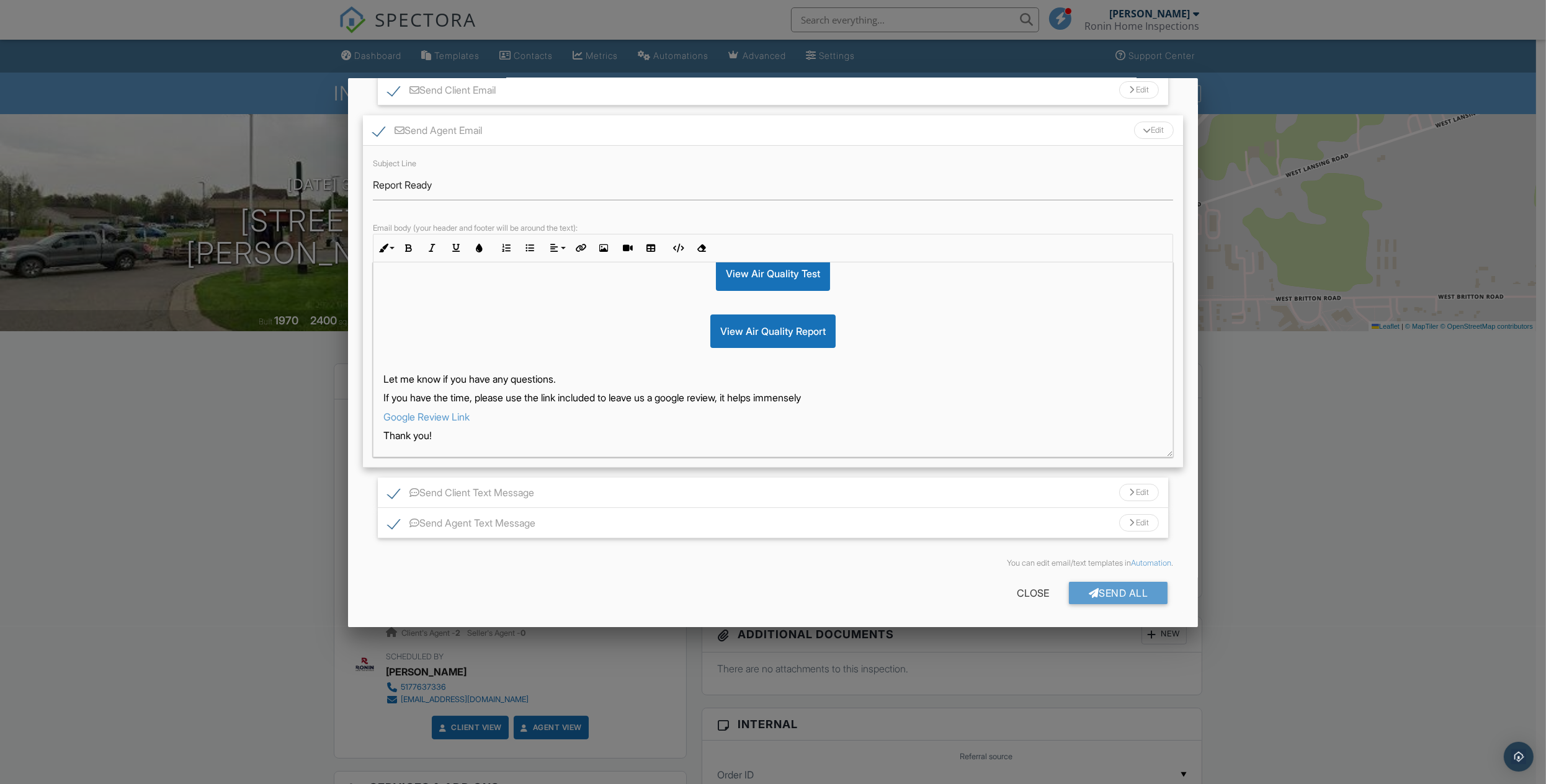
click at [571, 383] on p "Let me know if you have any questions." at bounding box center [773, 379] width 779 height 14
click at [384, 381] on p "Let me know if you have any questions." at bounding box center [773, 379] width 779 height 14
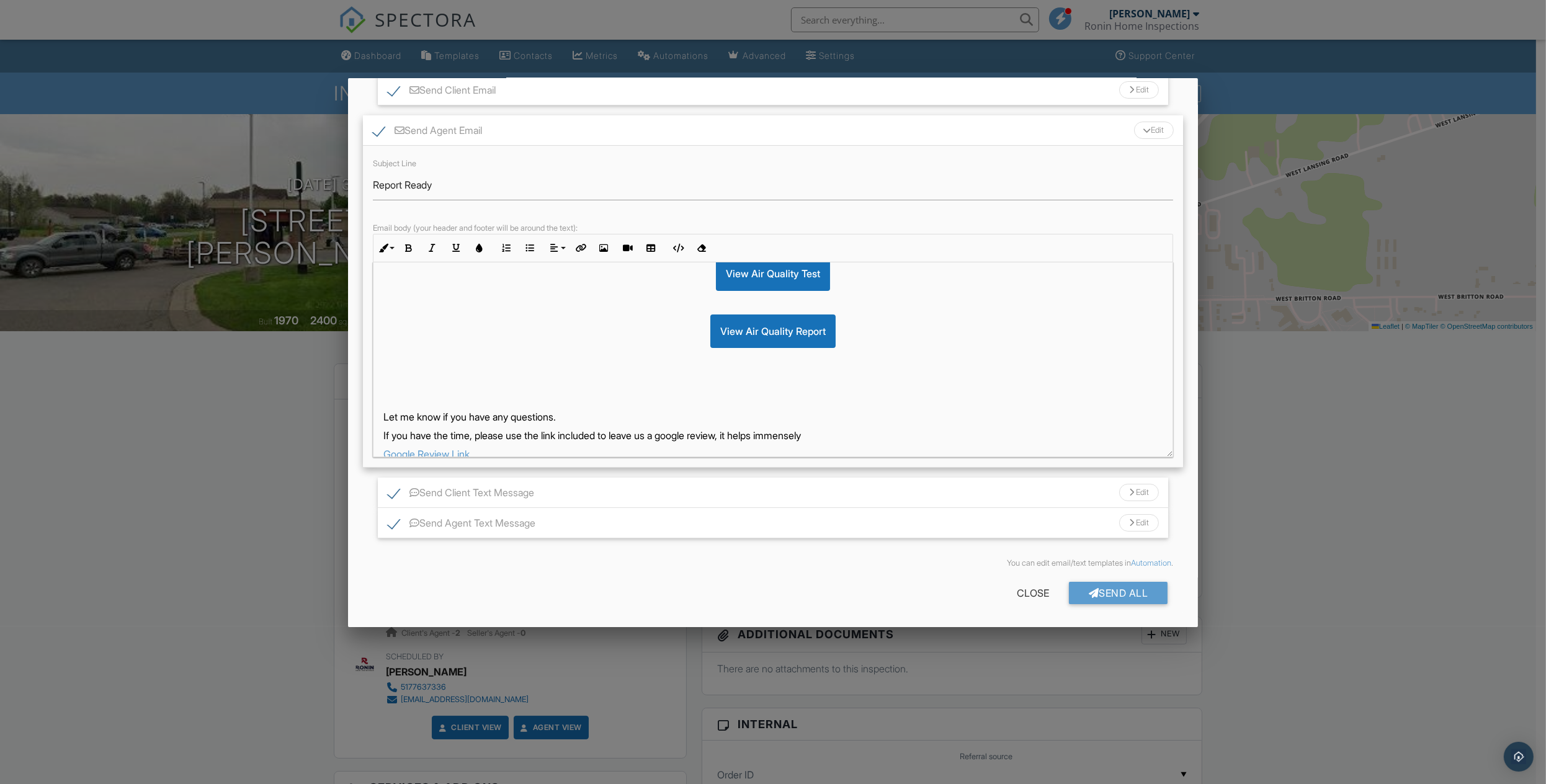
click at [421, 374] on p at bounding box center [773, 379] width 779 height 14
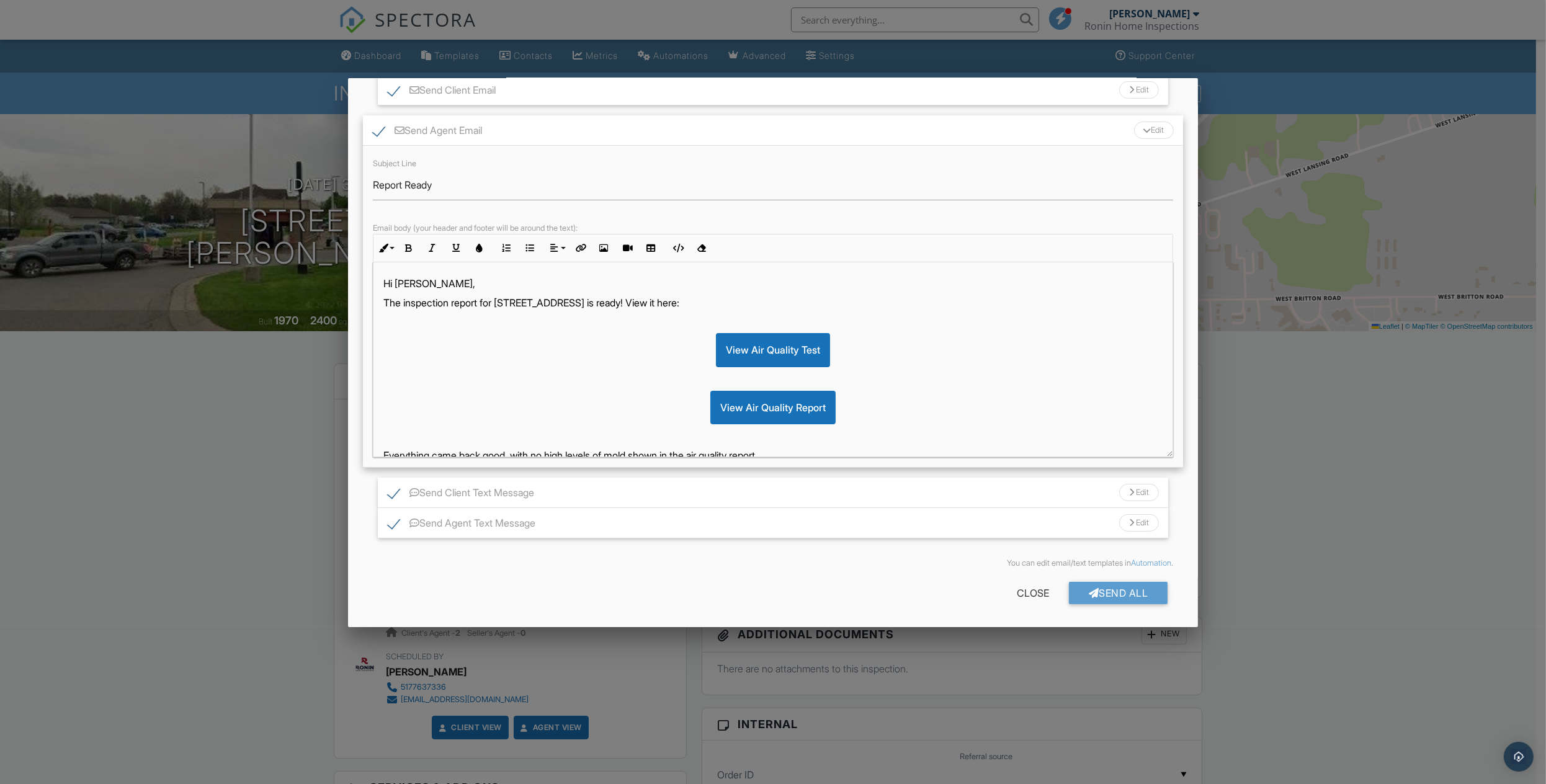
scroll to position [0, 0]
click at [1139, 126] on div "Edit" at bounding box center [1153, 130] width 40 height 18
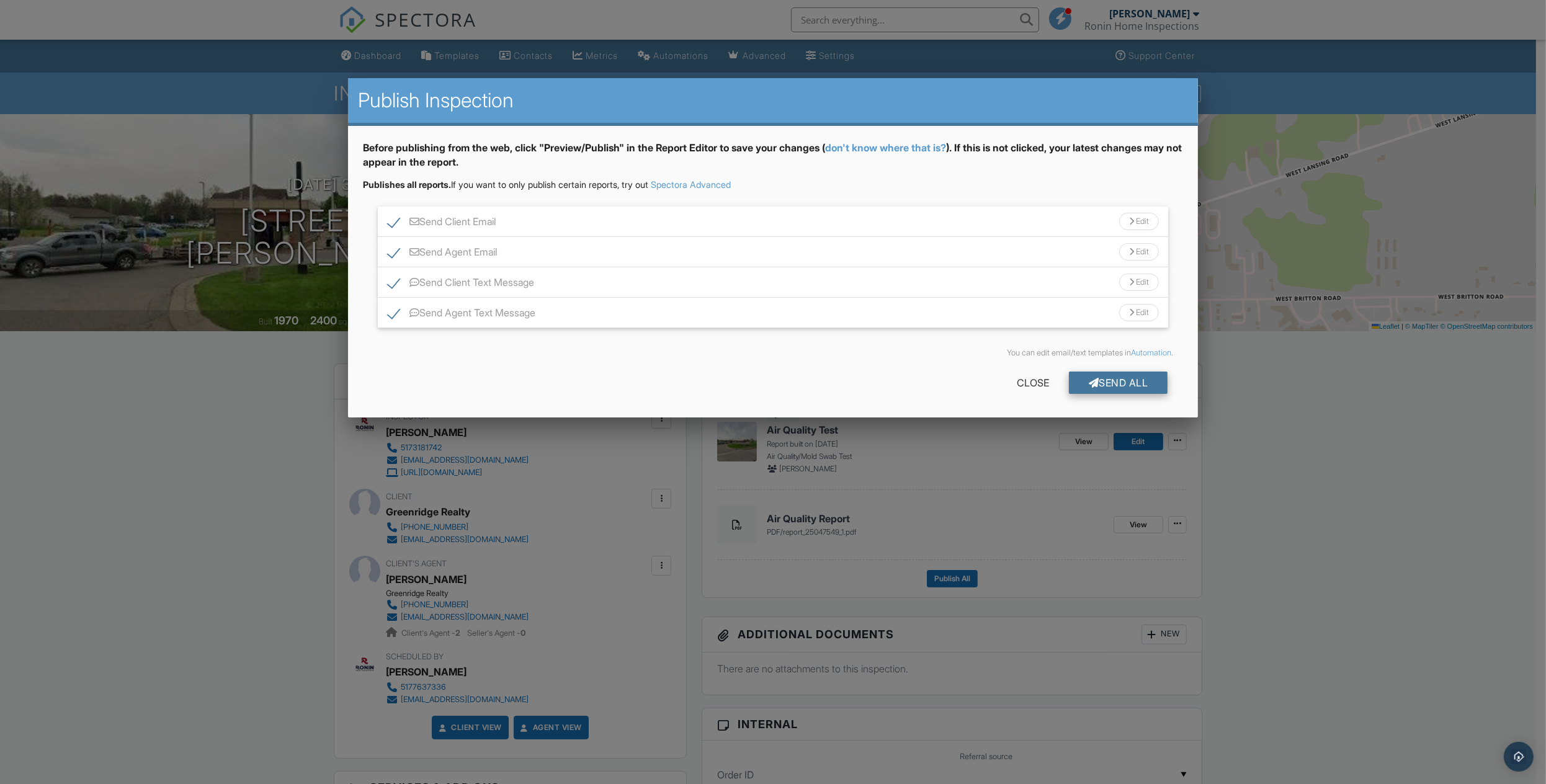
click at [1144, 377] on div "Send All" at bounding box center [1119, 383] width 100 height 22
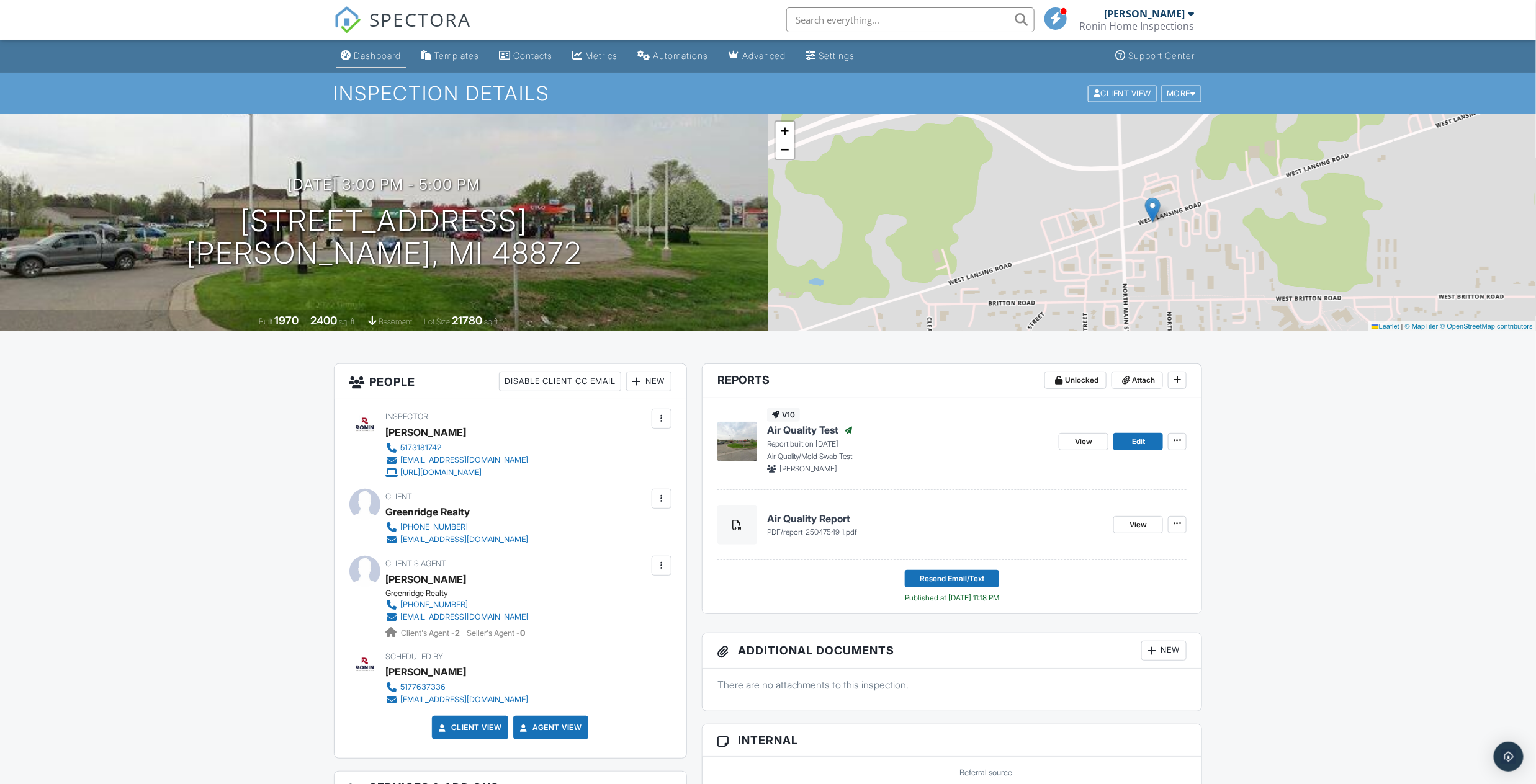
click at [380, 56] on div "Dashboard" at bounding box center [377, 54] width 47 height 10
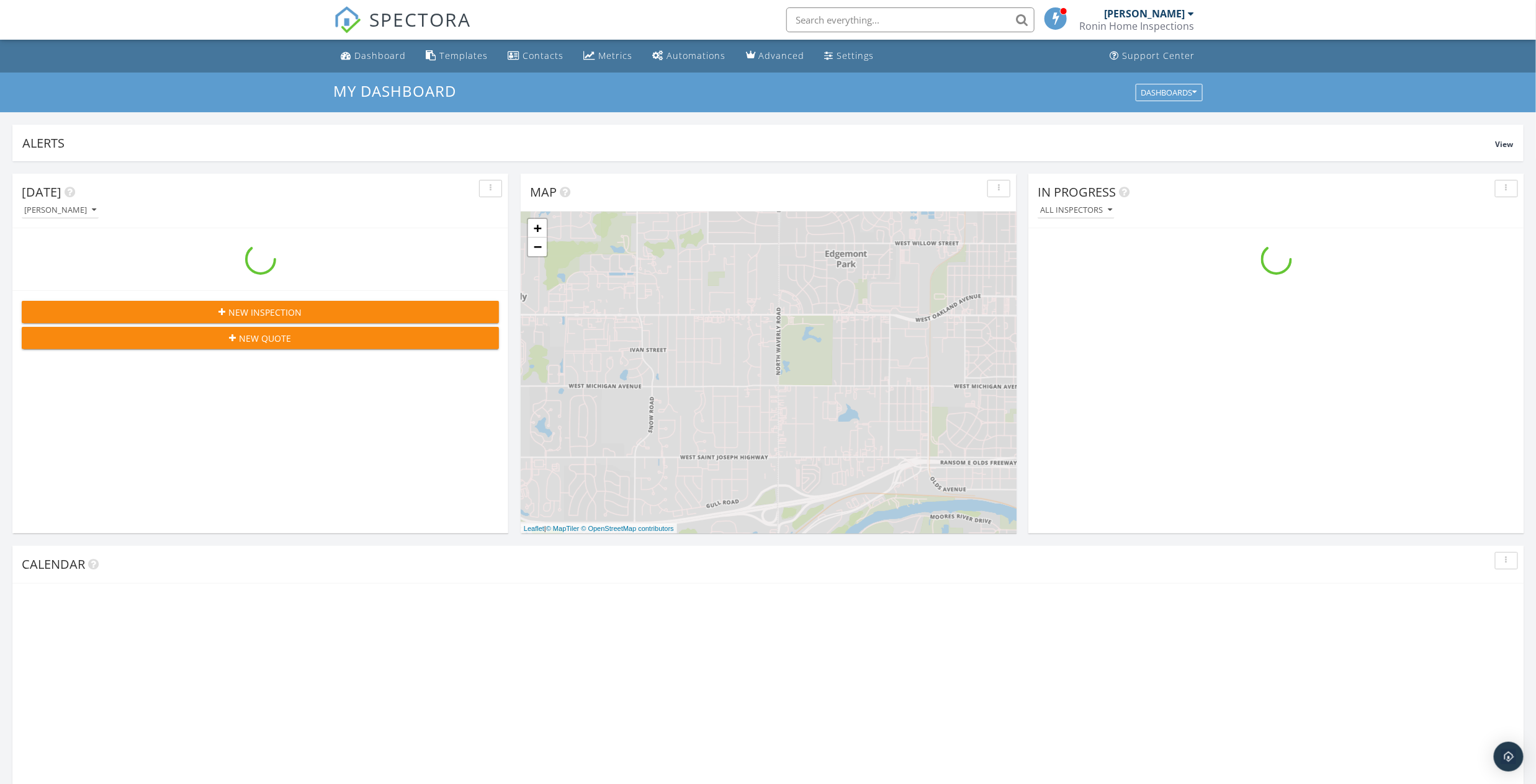
scroll to position [1151, 1558]
